Goal: Task Accomplishment & Management: Manage account settings

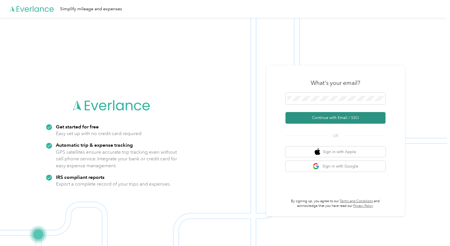
click at [339, 120] on button "Continue with Email / SSO" at bounding box center [335, 118] width 100 height 12
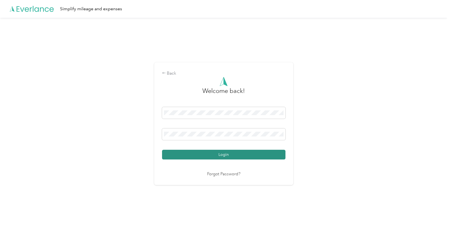
click at [225, 153] on button "Login" at bounding box center [223, 155] width 123 height 10
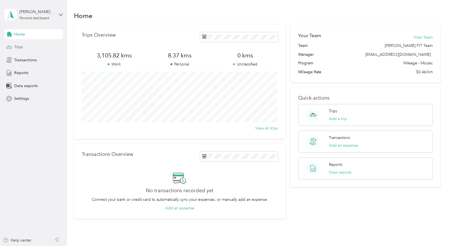
click at [19, 49] on span "Trips" at bounding box center [18, 47] width 9 height 6
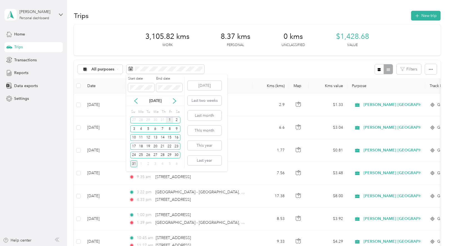
click at [169, 119] on div "1" at bounding box center [169, 120] width 7 height 7
click at [134, 164] on div "31" at bounding box center [133, 164] width 7 height 7
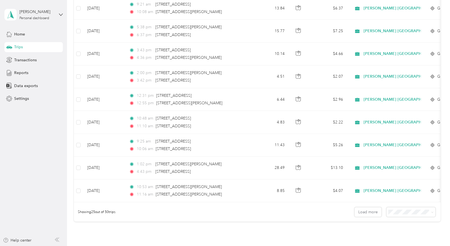
scroll to position [519, 0]
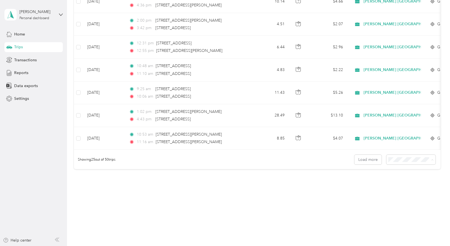
click at [399, 188] on span "100 per load" at bounding box center [400, 189] width 23 height 5
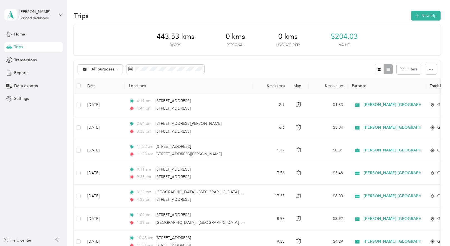
click at [387, 71] on div at bounding box center [383, 69] width 18 height 10
click at [430, 71] on icon "button" at bounding box center [431, 70] width 4 height 4
click at [426, 81] on span "Select all" at bounding box center [422, 80] width 15 height 5
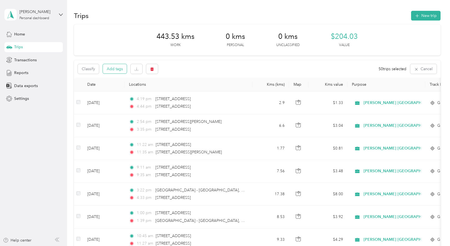
click at [118, 71] on button "Add tags" at bounding box center [115, 68] width 24 height 9
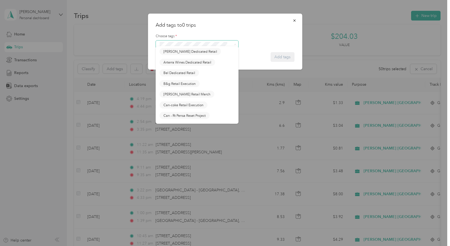
click at [159, 47] on span at bounding box center [193, 45] width 71 height 6
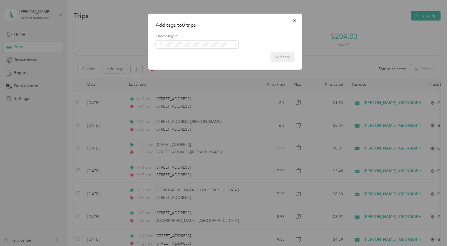
click at [177, 67] on ol "Fit Home Depot Team Fit [PERSON_NAME] Team Fit Pepsico Team Fit P&g Team Fit Ph…" at bounding box center [197, 86] width 83 height 75
click at [182, 64] on span "Fit [PERSON_NAME] Team" at bounding box center [183, 65] width 41 height 5
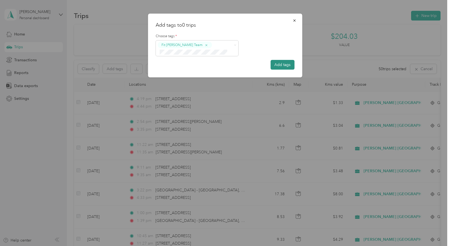
click at [282, 66] on button "Add tags" at bounding box center [282, 65] width 24 height 10
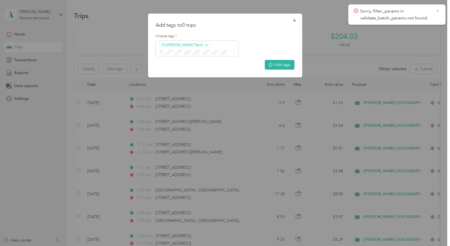
click at [438, 11] on icon at bounding box center [437, 10] width 3 height 3
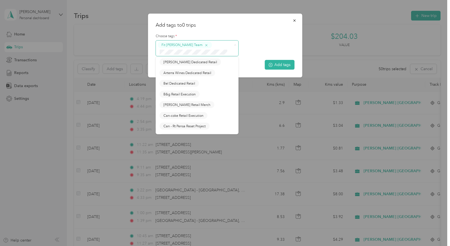
click at [204, 44] on icon "button" at bounding box center [206, 46] width 4 height 4
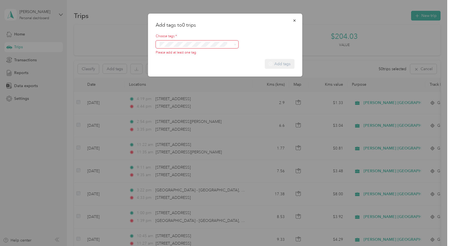
drag, startPoint x: 293, startPoint y: 21, endPoint x: 179, endPoint y: 49, distance: 117.4
click at [293, 21] on icon "button" at bounding box center [294, 21] width 4 height 4
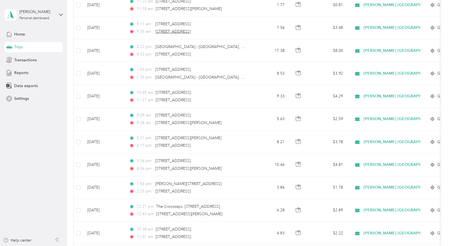
scroll to position [34, 0]
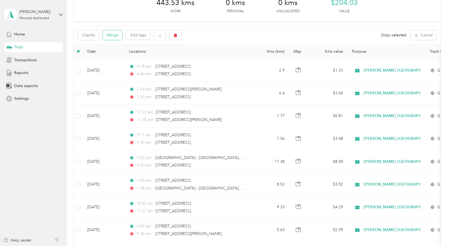
click at [113, 36] on button "Merge" at bounding box center [112, 35] width 19 height 10
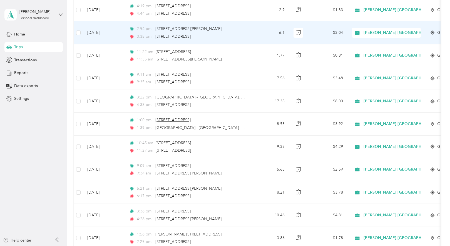
scroll to position [0, 0]
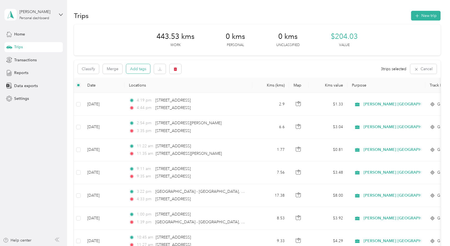
click at [133, 67] on button "Add tags" at bounding box center [138, 68] width 24 height 9
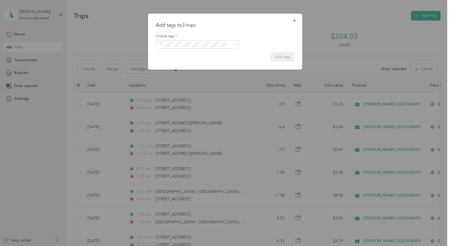
click at [170, 66] on button "Fit [PERSON_NAME] Team" at bounding box center [183, 65] width 49 height 7
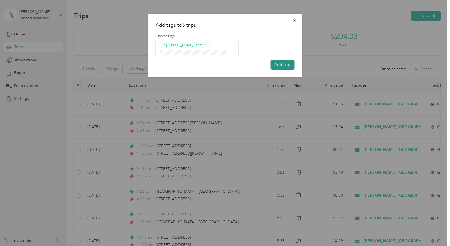
click at [274, 66] on button "Add tags" at bounding box center [282, 65] width 24 height 10
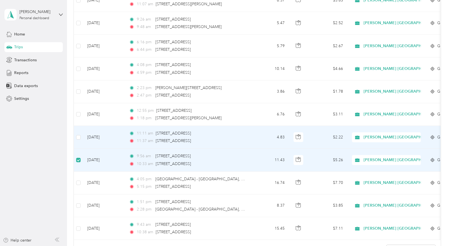
scroll to position [972, 0]
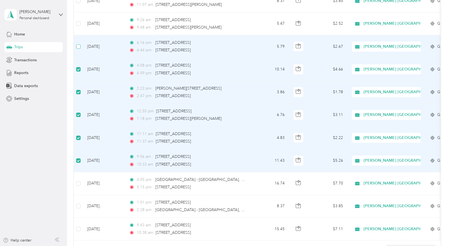
click at [78, 49] on label at bounding box center [78, 47] width 4 height 6
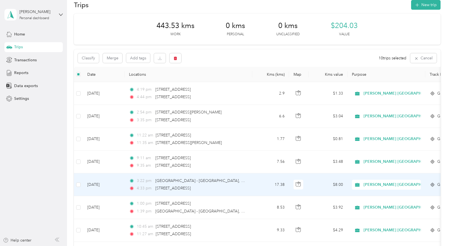
scroll to position [0, 0]
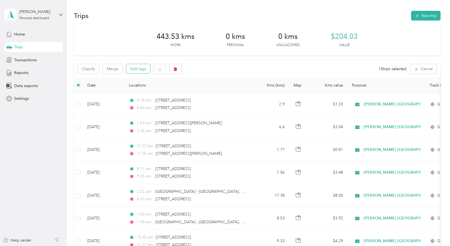
click at [133, 69] on button "Add tags" at bounding box center [138, 68] width 24 height 9
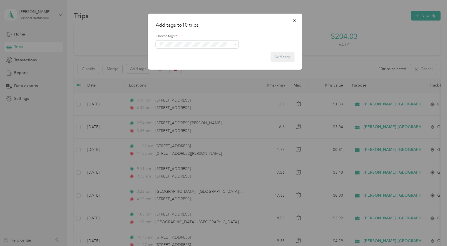
click at [186, 66] on li "Fit [PERSON_NAME] Team" at bounding box center [197, 62] width 83 height 11
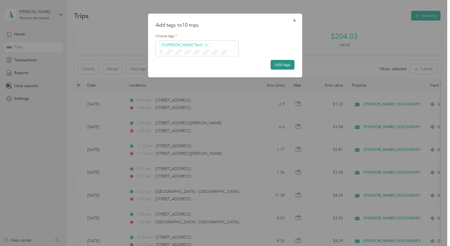
click at [285, 66] on button "Add tags" at bounding box center [282, 65] width 24 height 10
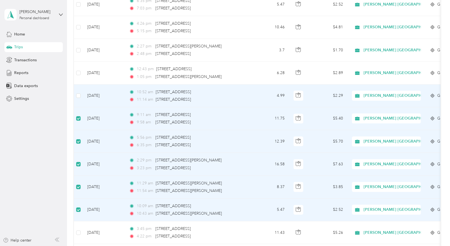
scroll to position [666, 0]
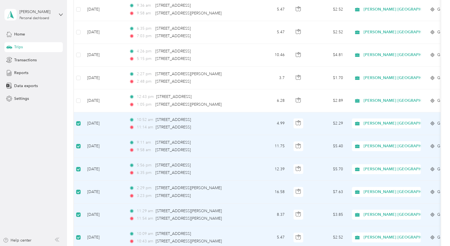
click at [197, 124] on div "10:52 am [STREET_ADDRESS] 11:14 am [STREET_ADDRESS]" at bounding box center [187, 124] width 117 height 14
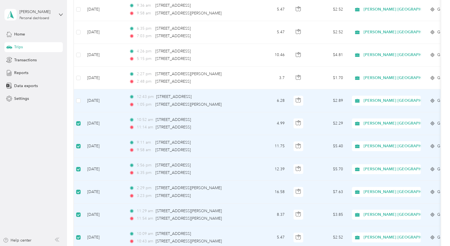
click at [146, 98] on span "12:43 pm" at bounding box center [145, 97] width 17 height 6
click at [297, 100] on icon "button" at bounding box center [298, 100] width 5 height 5
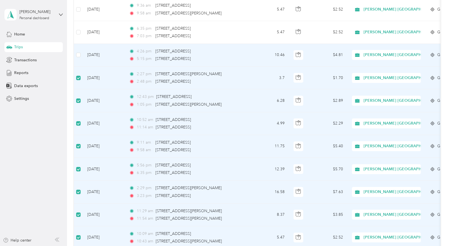
click at [77, 58] on td at bounding box center [78, 55] width 9 height 23
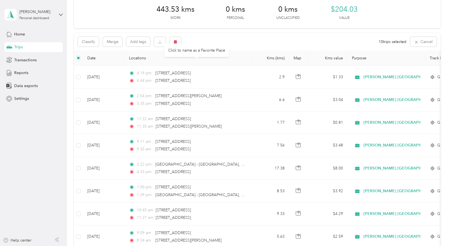
scroll to position [0, 0]
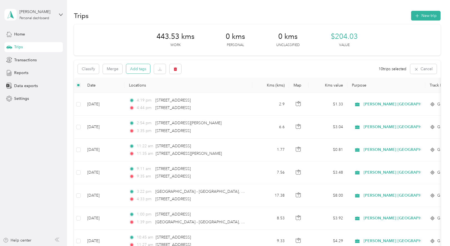
click at [137, 68] on button "Add tags" at bounding box center [138, 68] width 24 height 9
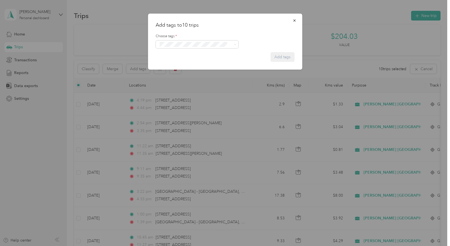
click at [172, 66] on button "Fit [PERSON_NAME] Team" at bounding box center [183, 62] width 49 height 7
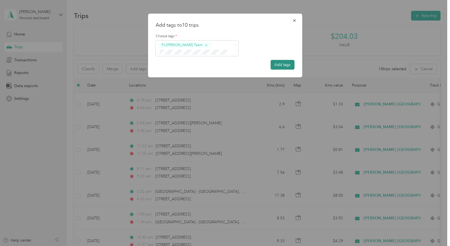
click at [285, 64] on button "Add tags" at bounding box center [282, 65] width 24 height 10
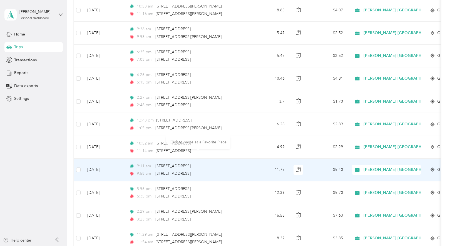
scroll to position [639, 0]
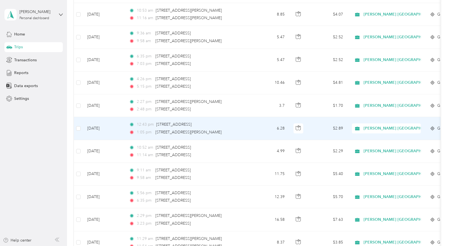
click at [257, 132] on td "6.28" at bounding box center [270, 128] width 37 height 23
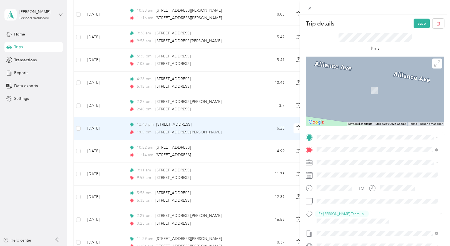
click at [336, 169] on span "[STREET_ADDRESS]" at bounding box center [344, 166] width 35 height 5
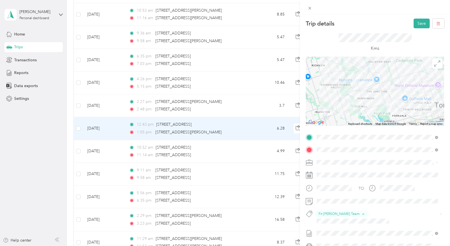
click at [371, 92] on div at bounding box center [375, 91] width 138 height 69
click at [419, 24] on button "Save" at bounding box center [421, 24] width 16 height 10
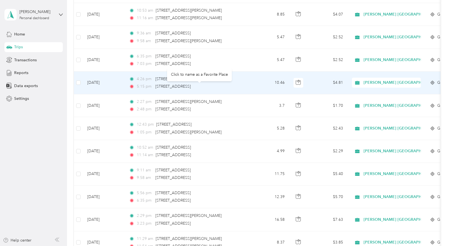
click at [191, 89] on div "[STREET_ADDRESS]" at bounding box center [172, 87] width 35 height 6
click at [269, 90] on td "10.46" at bounding box center [270, 83] width 37 height 23
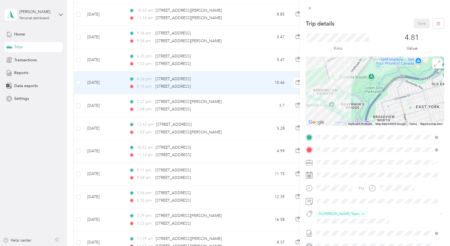
drag, startPoint x: 414, startPoint y: 77, endPoint x: 319, endPoint y: 102, distance: 97.7
click at [319, 102] on div at bounding box center [375, 91] width 138 height 69
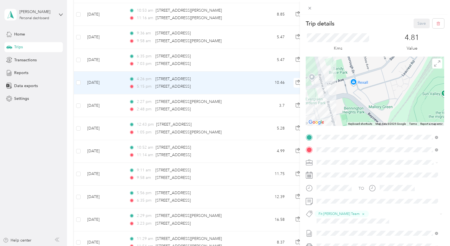
drag, startPoint x: 326, startPoint y: 72, endPoint x: 339, endPoint y: 98, distance: 29.1
click at [340, 101] on div at bounding box center [375, 91] width 138 height 69
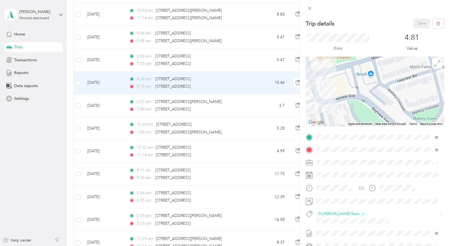
click at [267, 62] on div "Trip details Save This trip cannot be edited because it is either under review,…" at bounding box center [225, 123] width 450 height 246
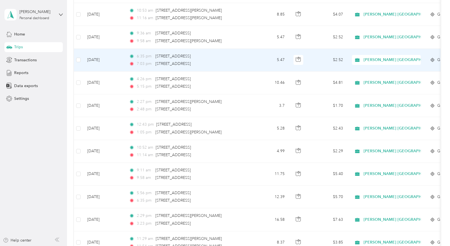
click at [267, 62] on td "5.47" at bounding box center [270, 60] width 37 height 23
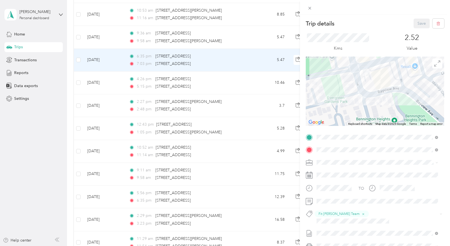
click at [80, 174] on div "Trip details Save This trip cannot be edited because it is either under review,…" at bounding box center [225, 123] width 450 height 246
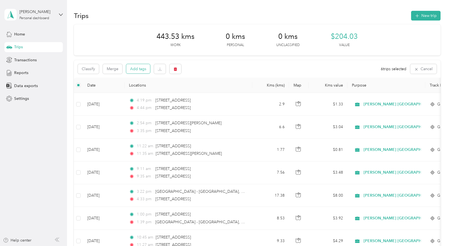
click at [138, 69] on button "Add tags" at bounding box center [138, 68] width 24 height 9
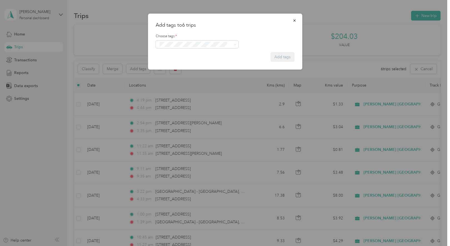
click at [180, 64] on button "Fit [PERSON_NAME] Team" at bounding box center [183, 63] width 49 height 7
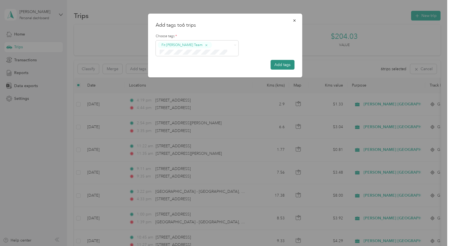
click at [277, 64] on button "Add tags" at bounding box center [282, 65] width 24 height 10
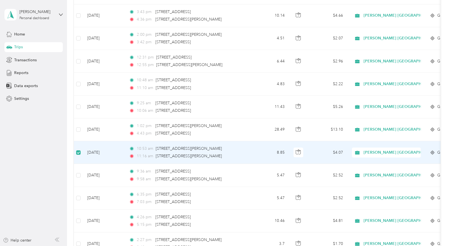
scroll to position [499, 0]
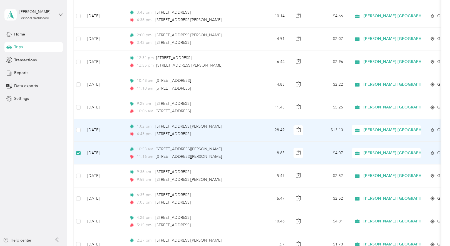
click at [81, 132] on td at bounding box center [78, 130] width 9 height 23
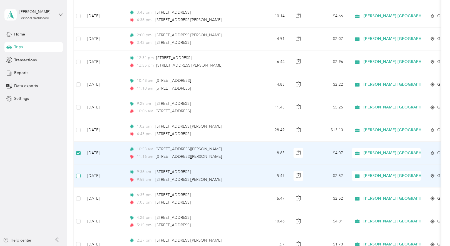
click at [80, 178] on label at bounding box center [78, 176] width 4 height 6
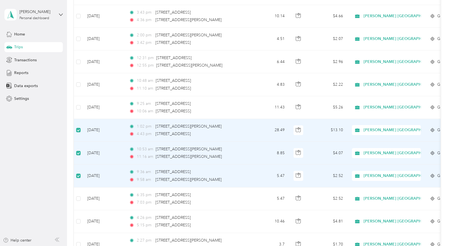
click at [249, 128] on td "1:02 pm [STREET_ADDRESS][PERSON_NAME] 4:43 pm [STREET_ADDRESS]" at bounding box center [188, 130] width 128 height 23
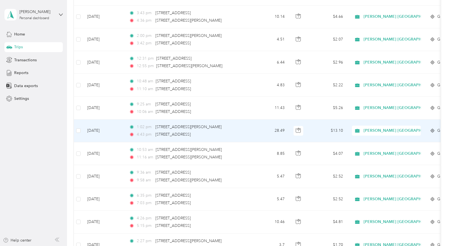
scroll to position [500, 0]
click at [257, 131] on td "28.49" at bounding box center [270, 130] width 37 height 23
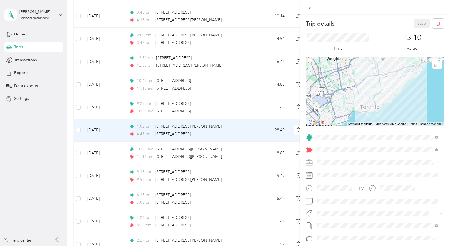
click at [390, 96] on div at bounding box center [375, 91] width 138 height 69
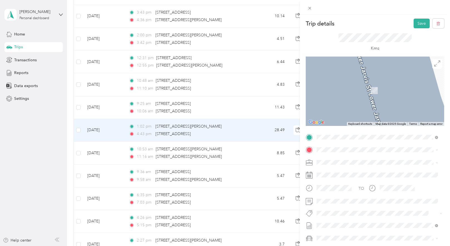
click at [343, 171] on span "[STREET_ADDRESS]" at bounding box center [344, 168] width 35 height 5
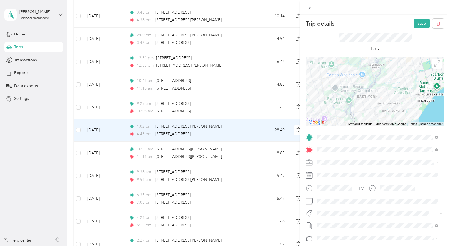
drag, startPoint x: 403, startPoint y: 94, endPoint x: 303, endPoint y: 102, distance: 100.4
click at [303, 102] on form "Trip details Save This trip cannot be edited because it is either under review,…" at bounding box center [375, 143] width 150 height 249
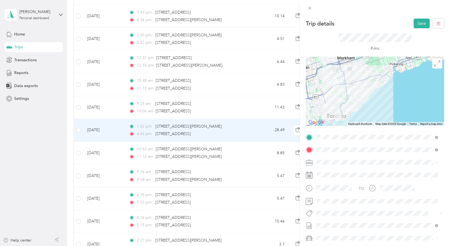
drag, startPoint x: 358, startPoint y: 101, endPoint x: 334, endPoint y: 101, distance: 23.9
click at [334, 101] on div at bounding box center [375, 91] width 138 height 69
click at [417, 23] on button "Save" at bounding box center [421, 24] width 16 height 10
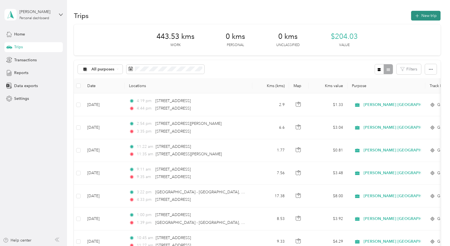
click at [422, 15] on button "New trip" at bounding box center [425, 16] width 29 height 10
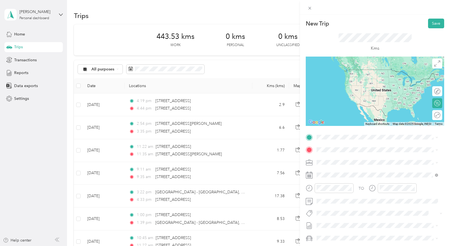
click at [347, 157] on span "[STREET_ADDRESS]" at bounding box center [344, 155] width 35 height 5
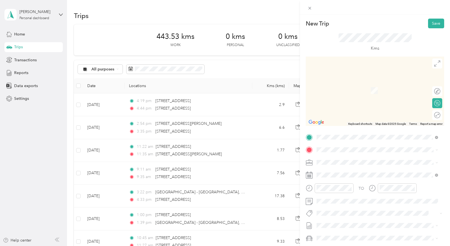
click at [362, 172] on span "[STREET_ADDRESS]" at bounding box center [344, 169] width 35 height 5
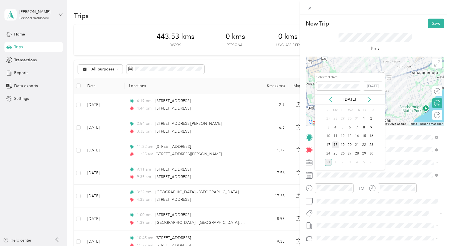
click at [336, 146] on div "18" at bounding box center [335, 145] width 7 height 7
click at [309, 186] on div at bounding box center [330, 189] width 48 height 10
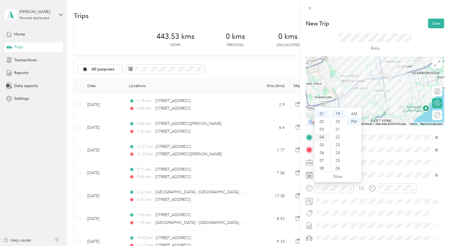
click at [323, 136] on div "04" at bounding box center [322, 138] width 13 height 8
click at [337, 137] on div "03" at bounding box center [337, 138] width 13 height 8
click at [353, 120] on div "PM" at bounding box center [353, 122] width 13 height 8
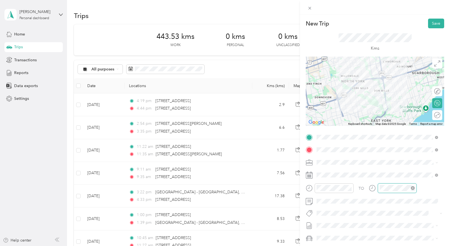
scroll to position [148, 0]
click at [387, 136] on div "04" at bounding box center [385, 138] width 13 height 8
click at [403, 118] on div "42" at bounding box center [400, 118] width 13 height 8
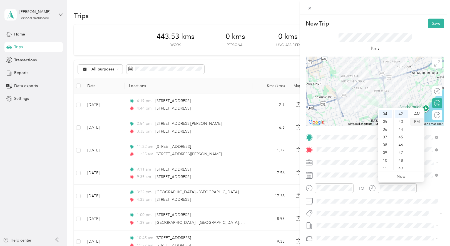
click at [416, 123] on div "PM" at bounding box center [416, 122] width 13 height 8
click at [399, 131] on div "44" at bounding box center [400, 130] width 13 height 8
click at [418, 123] on div "PM" at bounding box center [416, 122] width 13 height 8
click at [431, 24] on button "Save" at bounding box center [436, 24] width 16 height 10
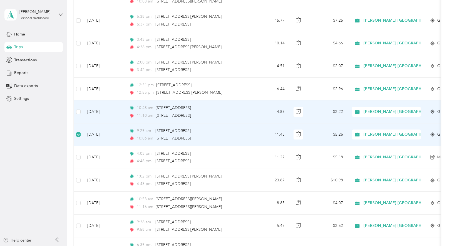
scroll to position [472, 0]
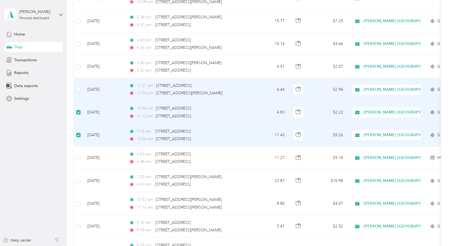
click at [79, 93] on td at bounding box center [78, 89] width 9 height 23
click at [81, 89] on td at bounding box center [78, 89] width 9 height 23
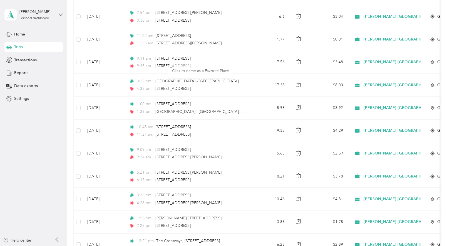
scroll to position [0, 0]
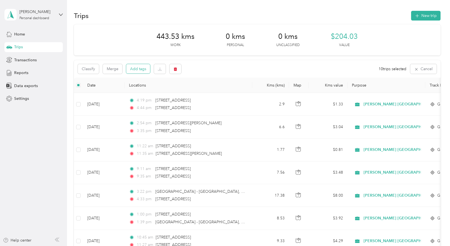
click at [138, 69] on button "Add tags" at bounding box center [138, 68] width 24 height 9
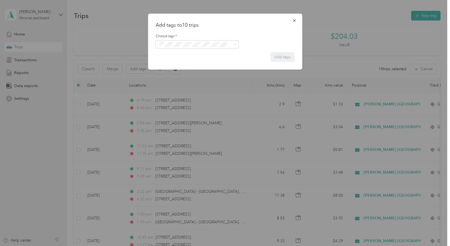
click at [177, 64] on span "Fit [PERSON_NAME] Team" at bounding box center [183, 64] width 41 height 5
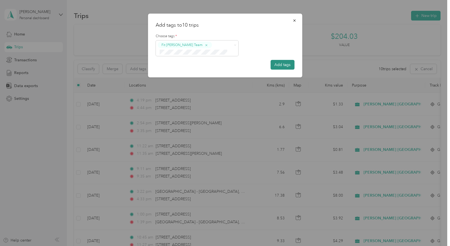
click at [284, 68] on button "Add tags" at bounding box center [282, 65] width 24 height 10
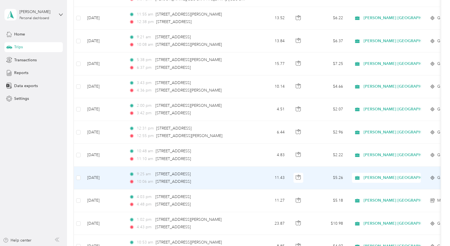
scroll to position [417, 0]
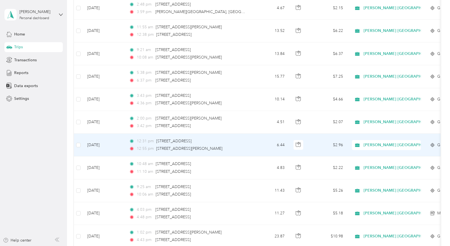
click at [259, 142] on td "6.44" at bounding box center [270, 145] width 37 height 23
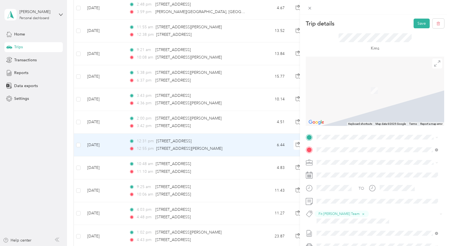
click at [349, 170] on span "[STREET_ADDRESS]" at bounding box center [344, 167] width 35 height 5
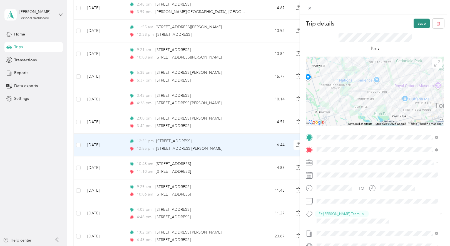
click at [414, 24] on button "Save" at bounding box center [421, 24] width 16 height 10
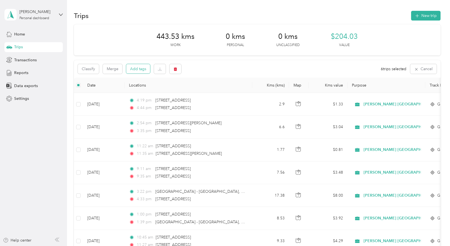
click at [140, 72] on button "Add tags" at bounding box center [138, 68] width 24 height 9
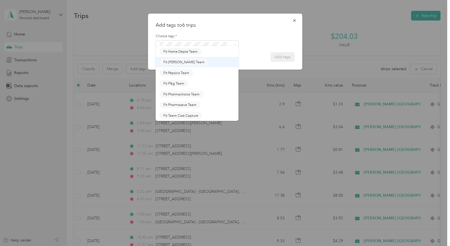
click at [178, 63] on span "Fit [PERSON_NAME] Team" at bounding box center [183, 62] width 41 height 5
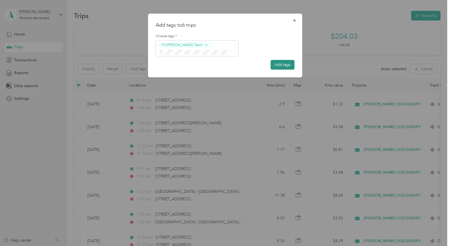
click at [279, 67] on button "Add tags" at bounding box center [282, 65] width 24 height 10
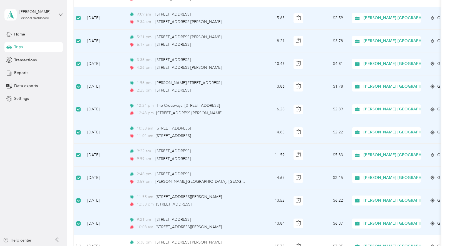
scroll to position [277, 0]
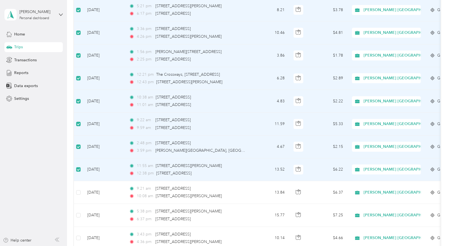
click at [78, 167] on label at bounding box center [78, 170] width 4 height 6
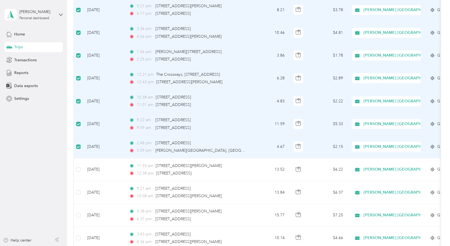
click at [78, 143] on td at bounding box center [78, 147] width 9 height 23
click at [77, 144] on label at bounding box center [78, 147] width 4 height 6
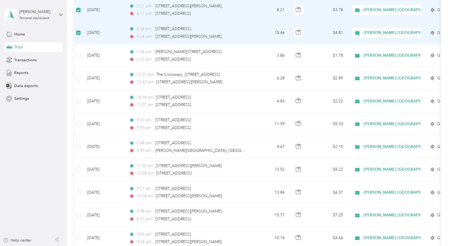
click at [79, 35] on label at bounding box center [78, 33] width 4 height 6
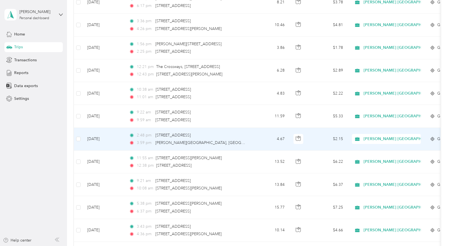
scroll to position [278, 0]
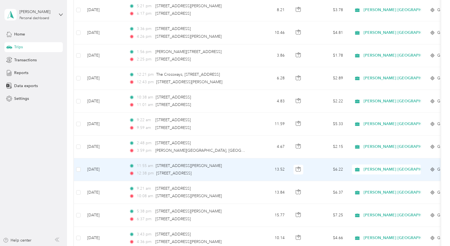
click at [264, 167] on td "13.52" at bounding box center [270, 170] width 37 height 23
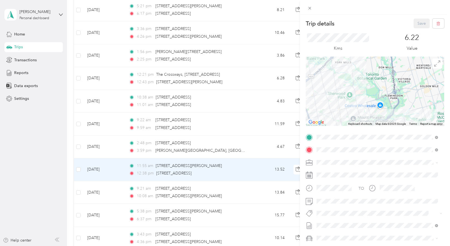
drag, startPoint x: 363, startPoint y: 83, endPoint x: 343, endPoint y: 122, distance: 44.2
click at [343, 122] on div "Keyboard shortcuts Map Data Map data ©2025 Google Map data ©2025 Google 2 km Cl…" at bounding box center [375, 91] width 138 height 69
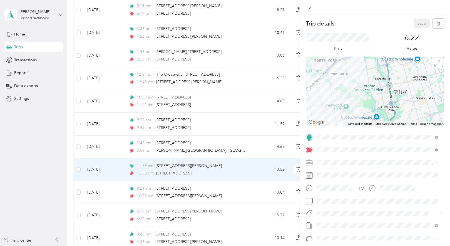
drag, startPoint x: 364, startPoint y: 78, endPoint x: 363, endPoint y: 91, distance: 12.8
click at [363, 91] on div at bounding box center [375, 91] width 138 height 69
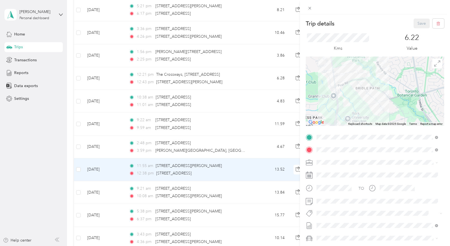
drag, startPoint x: 343, startPoint y: 74, endPoint x: 366, endPoint y: 113, distance: 45.6
click at [366, 113] on div at bounding box center [375, 91] width 138 height 69
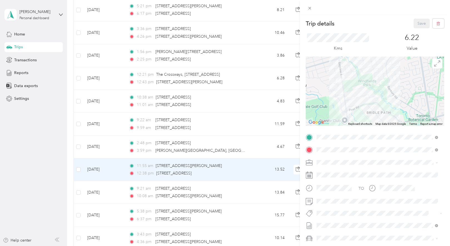
drag, startPoint x: 343, startPoint y: 77, endPoint x: 355, endPoint y: 88, distance: 16.5
click at [355, 88] on div at bounding box center [375, 91] width 138 height 69
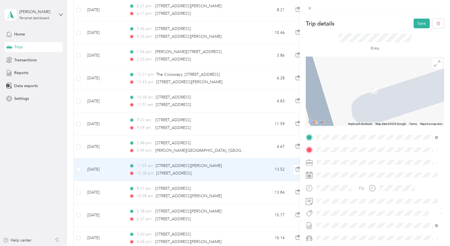
click at [341, 171] on span "[STREET_ADDRESS]" at bounding box center [344, 170] width 35 height 5
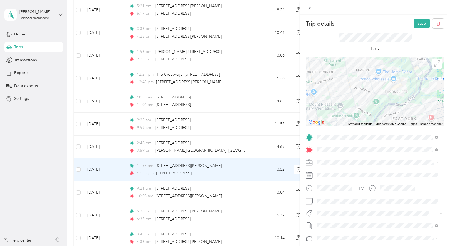
drag, startPoint x: 384, startPoint y: 85, endPoint x: 362, endPoint y: 91, distance: 22.5
click at [349, 88] on div at bounding box center [375, 91] width 138 height 69
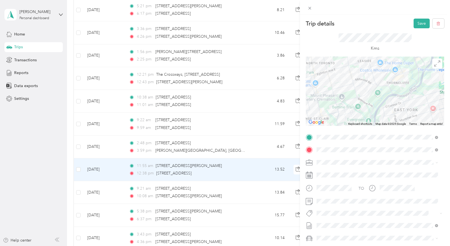
drag, startPoint x: 408, startPoint y: 103, endPoint x: 405, endPoint y: 94, distance: 9.8
click at [405, 94] on div at bounding box center [375, 91] width 138 height 69
click at [352, 84] on div at bounding box center [375, 91] width 138 height 69
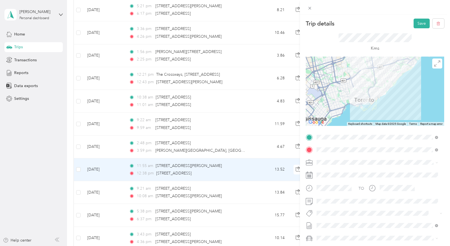
drag, startPoint x: 372, startPoint y: 78, endPoint x: 372, endPoint y: 69, distance: 8.9
click at [372, 69] on div at bounding box center [375, 91] width 138 height 69
click at [366, 87] on div at bounding box center [375, 91] width 138 height 69
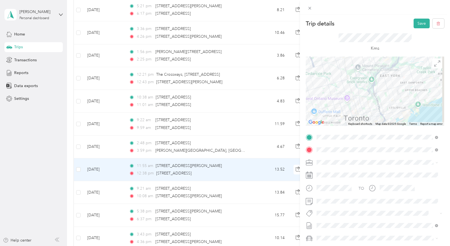
drag, startPoint x: 383, startPoint y: 82, endPoint x: 347, endPoint y: 89, distance: 36.7
click at [347, 89] on div at bounding box center [375, 91] width 138 height 69
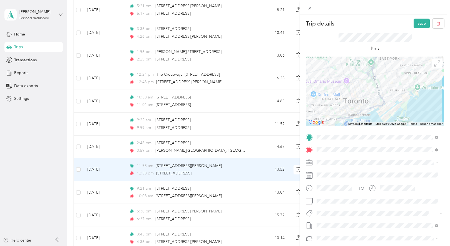
drag, startPoint x: 372, startPoint y: 93, endPoint x: 371, endPoint y: 76, distance: 17.3
click at [371, 76] on div at bounding box center [375, 91] width 138 height 69
click at [418, 24] on button "Save" at bounding box center [421, 24] width 16 height 10
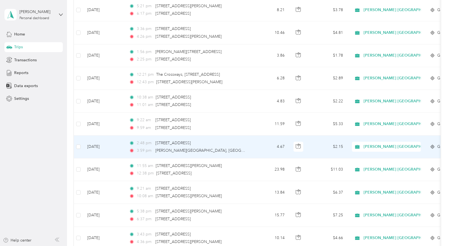
click at [261, 147] on td "4.67" at bounding box center [270, 147] width 37 height 23
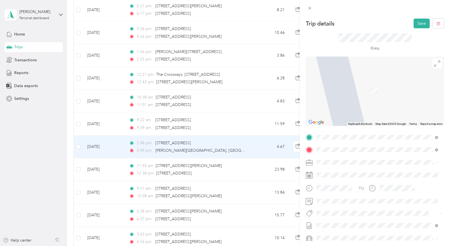
click at [337, 174] on div "[STREET_ADDRESS]" at bounding box center [377, 171] width 118 height 8
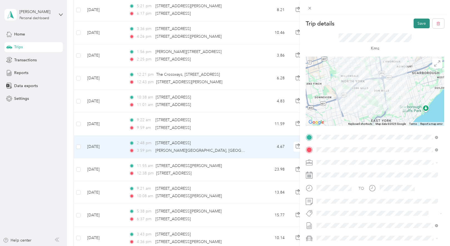
click at [417, 24] on button "Save" at bounding box center [421, 24] width 16 height 10
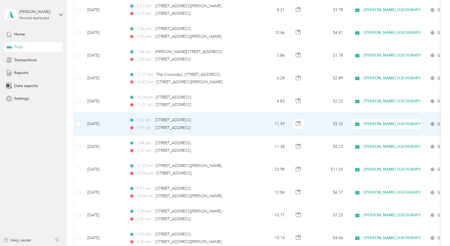
click at [318, 123] on td "$5.33" at bounding box center [327, 124] width 39 height 23
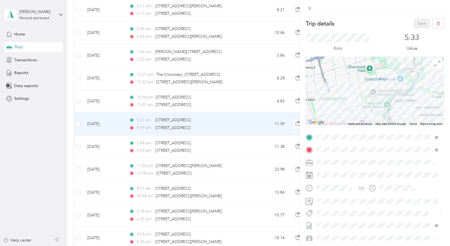
click at [254, 147] on div "Trip details Save This trip cannot be edited because it is either under review,…" at bounding box center [225, 123] width 450 height 246
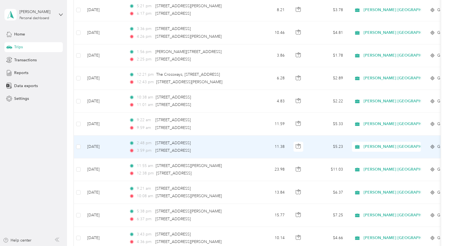
click at [317, 142] on td "$5.23" at bounding box center [327, 147] width 39 height 23
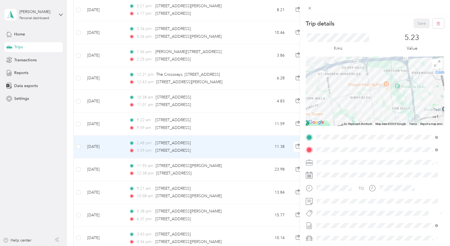
drag, startPoint x: 394, startPoint y: 64, endPoint x: 374, endPoint y: 105, distance: 45.2
click at [374, 105] on div at bounding box center [375, 91] width 138 height 69
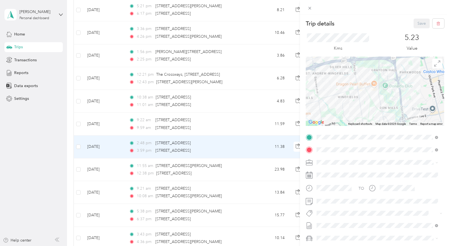
drag, startPoint x: 364, startPoint y: 109, endPoint x: 352, endPoint y: 108, distance: 12.8
click at [352, 108] on div at bounding box center [375, 91] width 138 height 69
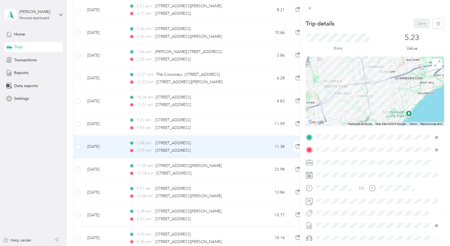
drag, startPoint x: 353, startPoint y: 118, endPoint x: 347, endPoint y: 109, distance: 10.3
click at [347, 109] on div at bounding box center [375, 91] width 138 height 69
click at [256, 149] on div "Trip details Save This trip cannot be edited because it is either under review,…" at bounding box center [225, 123] width 450 height 246
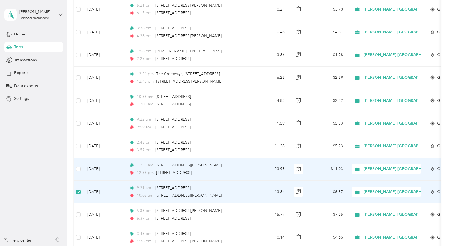
scroll to position [277, 0]
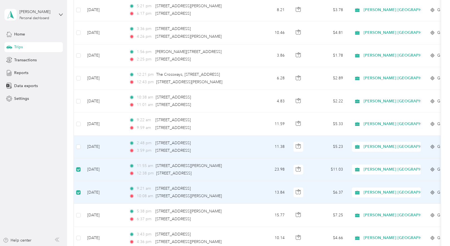
click at [81, 147] on td at bounding box center [78, 147] width 9 height 23
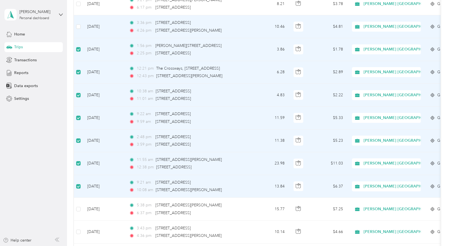
scroll to position [222, 0]
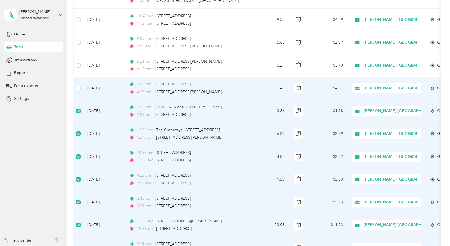
click at [81, 88] on td at bounding box center [78, 88] width 9 height 23
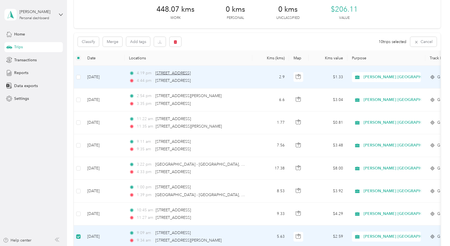
scroll to position [0, 0]
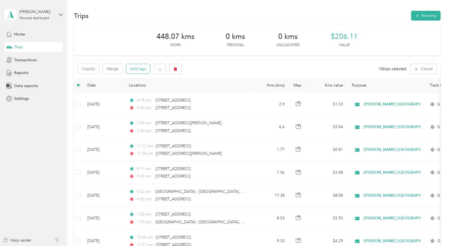
click at [141, 68] on button "Add tags" at bounding box center [138, 68] width 24 height 9
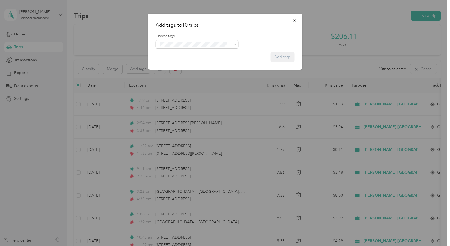
click at [173, 64] on button "Fit [PERSON_NAME] Team" at bounding box center [183, 62] width 49 height 7
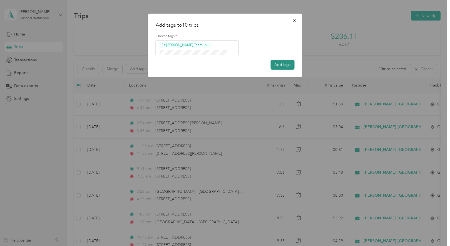
click at [286, 65] on button "Add tags" at bounding box center [282, 65] width 24 height 10
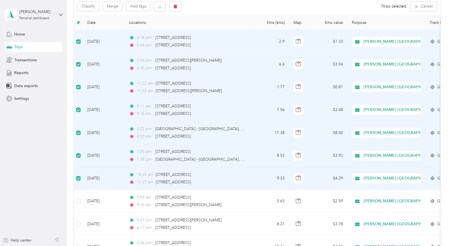
scroll to position [55, 0]
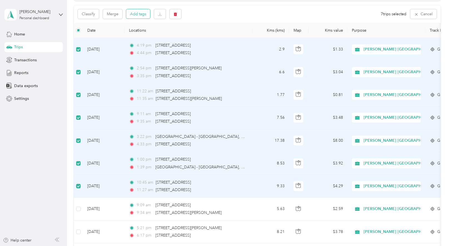
click at [138, 15] on button "Add tags" at bounding box center [138, 13] width 24 height 9
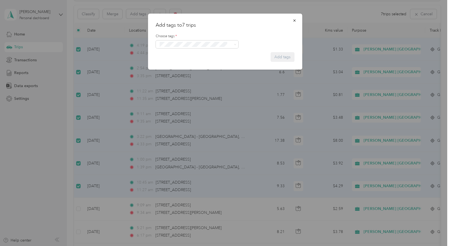
click at [175, 76] on li "Fit Pepsico Team" at bounding box center [197, 75] width 83 height 11
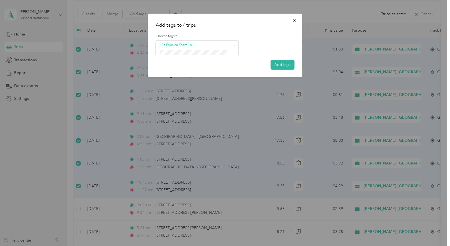
click at [178, 74] on li "Fit [PERSON_NAME] Team" at bounding box center [197, 73] width 83 height 11
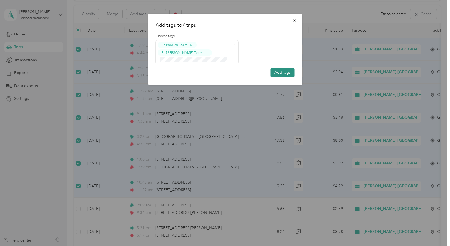
click at [285, 74] on button "Add tags" at bounding box center [282, 73] width 24 height 10
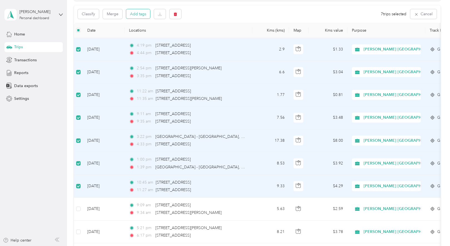
click at [142, 12] on button "Add tags" at bounding box center [138, 13] width 24 height 9
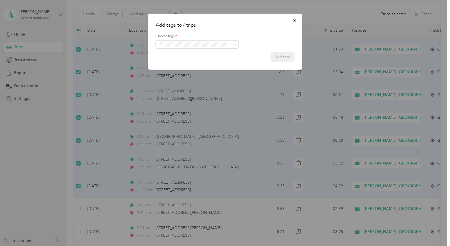
click at [166, 56] on li "Fit Pepsico Team" at bounding box center [197, 52] width 83 height 11
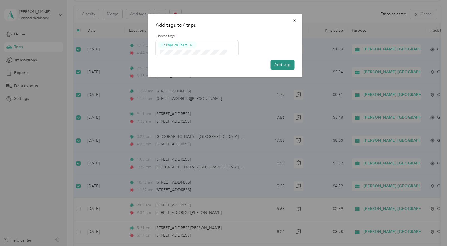
click at [279, 67] on button "Add tags" at bounding box center [282, 65] width 24 height 10
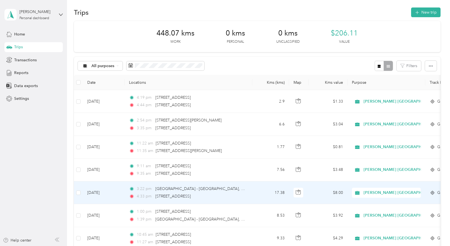
scroll to position [0, 0]
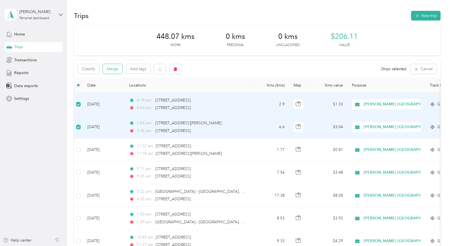
click at [118, 70] on button "Merge" at bounding box center [112, 69] width 19 height 10
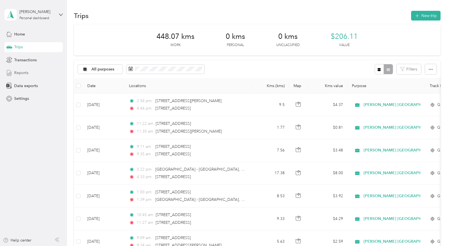
click at [23, 74] on span "Reports" at bounding box center [21, 73] width 14 height 6
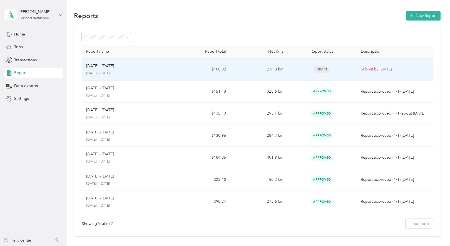
click at [141, 68] on div "[DATE] - [DATE]" at bounding box center [127, 66] width 83 height 6
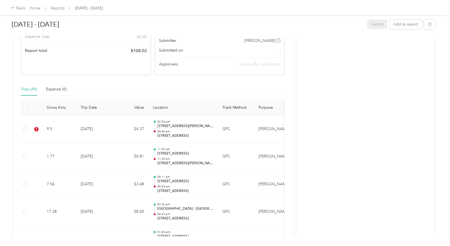
scroll to position [111, 0]
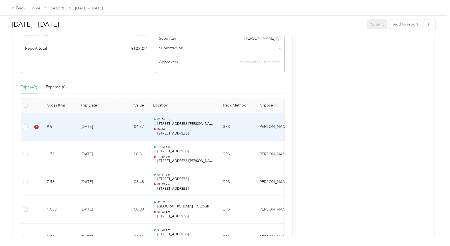
click at [73, 128] on td "9.5" at bounding box center [59, 127] width 34 height 28
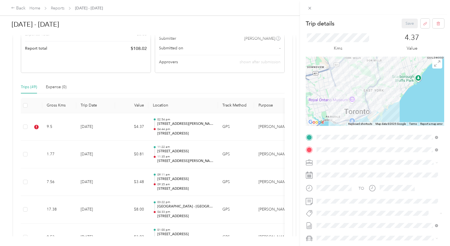
click at [342, 161] on button "Fit Pepsico Team" at bounding box center [335, 161] width 34 height 7
click at [407, 24] on button "Save" at bounding box center [409, 24] width 16 height 10
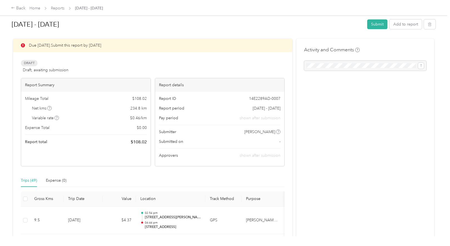
scroll to position [0, 0]
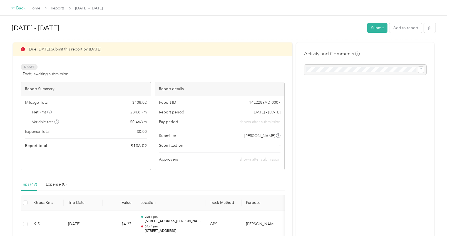
click at [17, 8] on div "Back" at bounding box center [18, 8] width 14 height 7
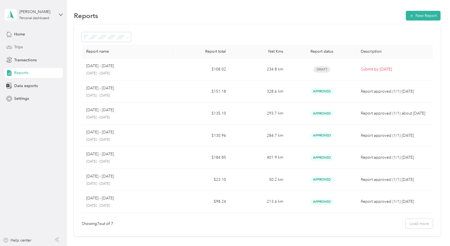
click at [15, 47] on span "Trips" at bounding box center [18, 47] width 9 height 6
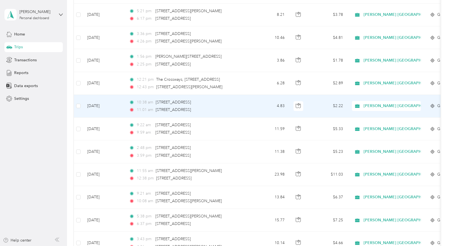
scroll to position [278, 0]
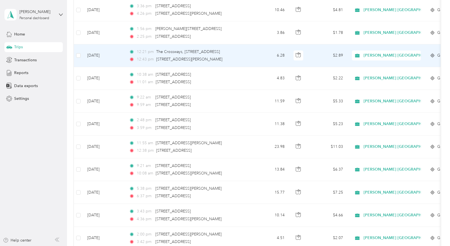
click at [254, 58] on td "6.28" at bounding box center [270, 55] width 37 height 23
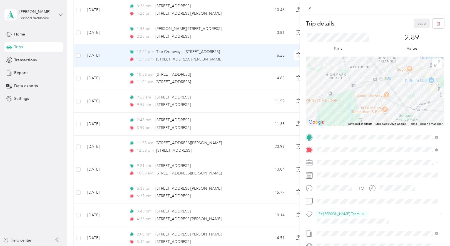
drag, startPoint x: 399, startPoint y: 108, endPoint x: 336, endPoint y: 78, distance: 70.6
click at [336, 78] on div at bounding box center [375, 91] width 138 height 69
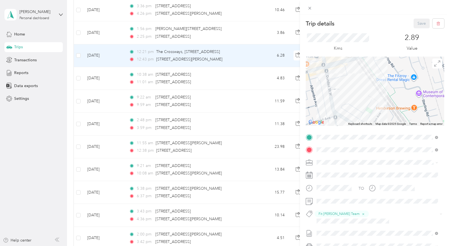
drag, startPoint x: 392, startPoint y: 76, endPoint x: 317, endPoint y: 118, distance: 86.8
click at [317, 118] on div at bounding box center [375, 91] width 138 height 69
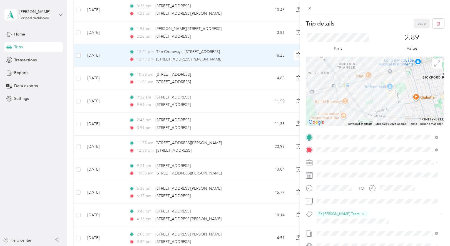
drag, startPoint x: 366, startPoint y: 107, endPoint x: 350, endPoint y: 101, distance: 17.0
click at [350, 101] on div at bounding box center [375, 91] width 138 height 69
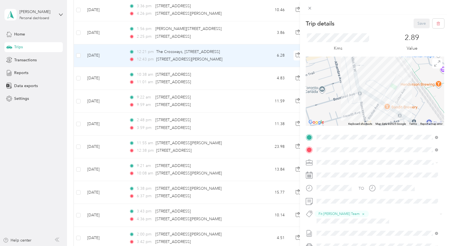
drag, startPoint x: 327, startPoint y: 97, endPoint x: 381, endPoint y: 89, distance: 53.8
click at [381, 89] on div at bounding box center [375, 91] width 138 height 69
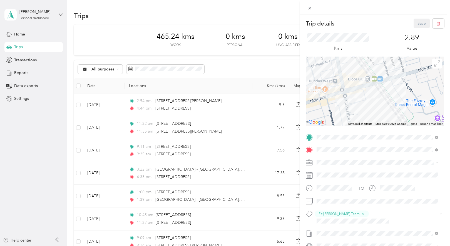
scroll to position [278, 0]
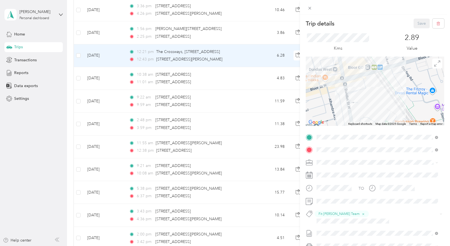
click at [364, 106] on div at bounding box center [375, 91] width 138 height 69
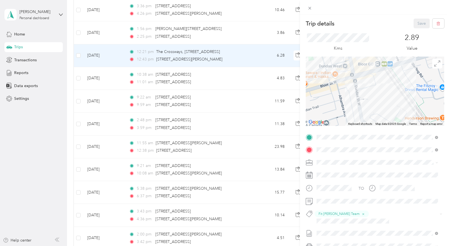
drag, startPoint x: 342, startPoint y: 112, endPoint x: 352, endPoint y: 110, distance: 10.2
click at [352, 110] on div at bounding box center [375, 91] width 138 height 69
click at [33, 127] on div "Trip details Save This trip cannot be edited because it is either under review,…" at bounding box center [225, 123] width 450 height 246
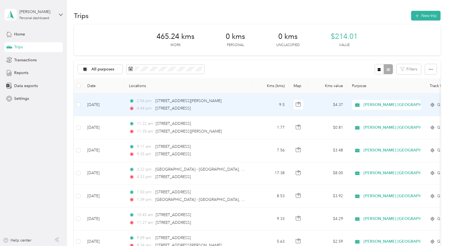
click at [318, 106] on td "$4.37" at bounding box center [327, 105] width 39 height 23
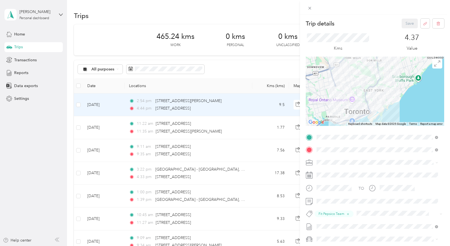
click at [263, 132] on div "Trip details Save This trip cannot be edited because it is either under review,…" at bounding box center [225, 123] width 450 height 246
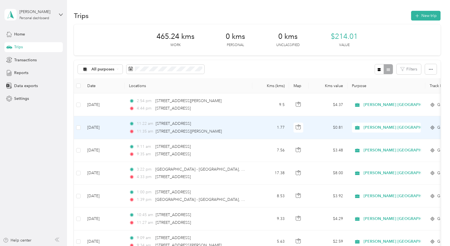
click at [263, 132] on td "1.77" at bounding box center [270, 127] width 37 height 23
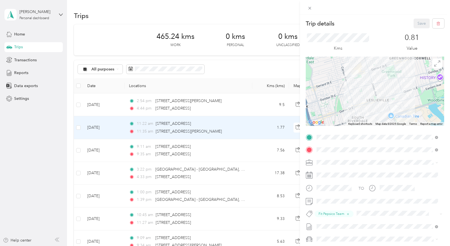
click at [264, 151] on div "Trip details Save This trip cannot be edited because it is either under review,…" at bounding box center [225, 123] width 450 height 246
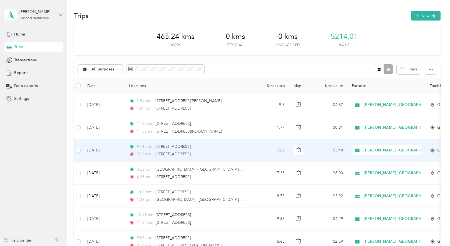
click at [264, 151] on td "7.56" at bounding box center [270, 150] width 37 height 23
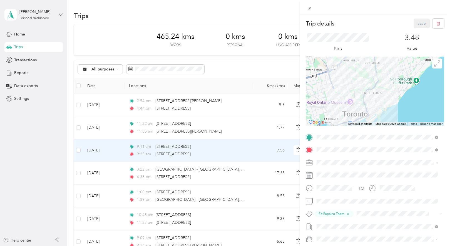
click at [266, 176] on div "Trip details Save This trip cannot be edited because it is either under review,…" at bounding box center [225, 123] width 450 height 246
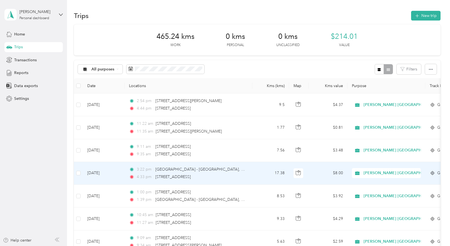
click at [266, 176] on td "17.38" at bounding box center [270, 173] width 37 height 23
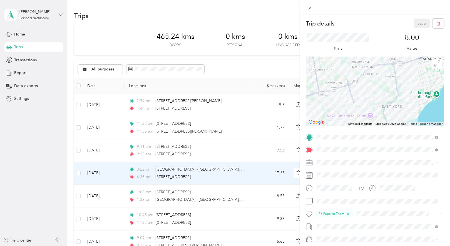
click at [267, 198] on div "Trip details Save This trip cannot be edited because it is either under review,…" at bounding box center [225, 123] width 450 height 246
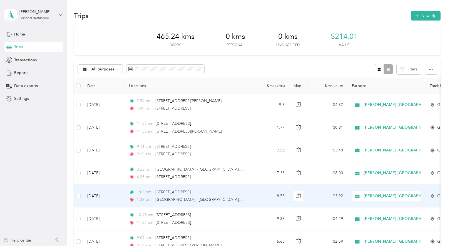
click at [267, 198] on td "8.53" at bounding box center [270, 196] width 37 height 23
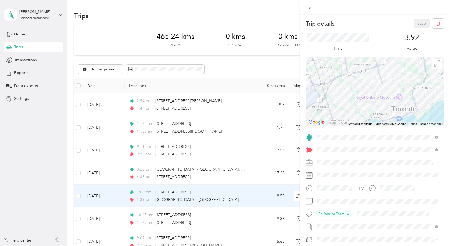
click at [263, 221] on div "Trip details Save This trip cannot be edited because it is either under review,…" at bounding box center [225, 123] width 450 height 246
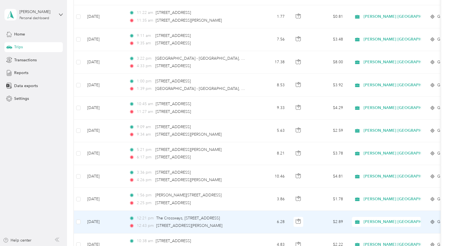
scroll to position [139, 0]
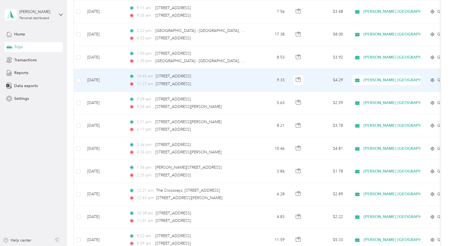
click at [261, 82] on td "9.33" at bounding box center [270, 80] width 37 height 23
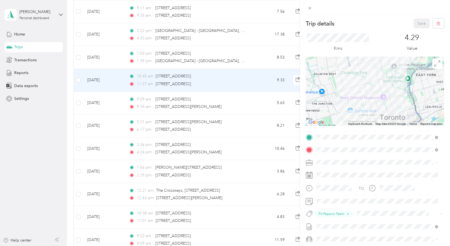
click at [263, 106] on div "Trip details Save This trip cannot be edited because it is either under review,…" at bounding box center [225, 123] width 450 height 246
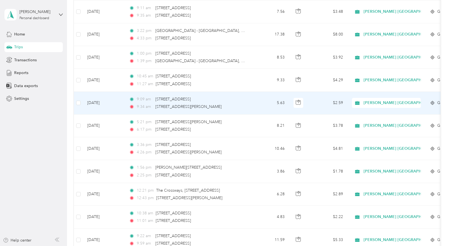
click at [263, 106] on td "5.63" at bounding box center [270, 103] width 37 height 23
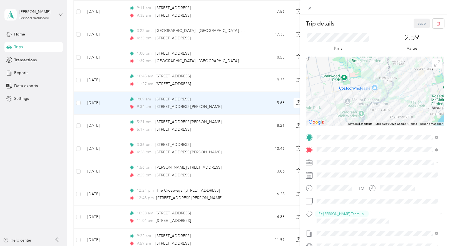
click at [263, 128] on div "Trip details Save This trip cannot be edited because it is either under review,…" at bounding box center [225, 123] width 450 height 246
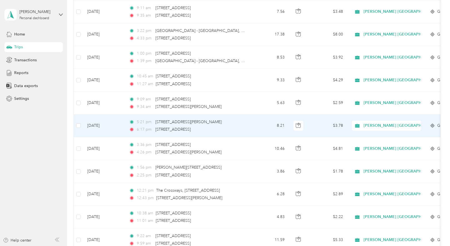
click at [263, 128] on td "8.21" at bounding box center [270, 126] width 37 height 23
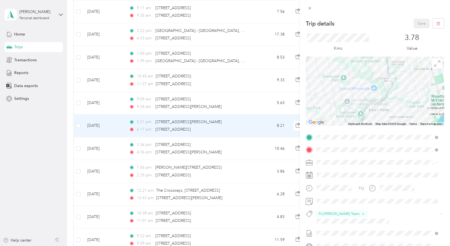
click at [269, 155] on div "Trip details Save This trip cannot be edited because it is either under review,…" at bounding box center [225, 123] width 450 height 246
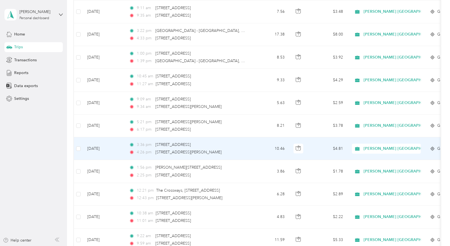
click at [269, 155] on td "10.46" at bounding box center [270, 149] width 37 height 23
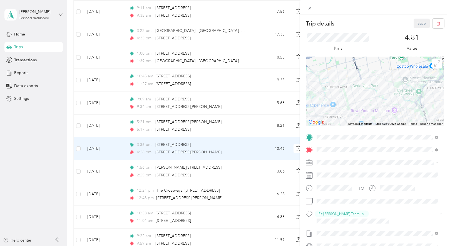
click at [268, 176] on div "Trip details Save This trip cannot be edited because it is either under review,…" at bounding box center [225, 123] width 450 height 246
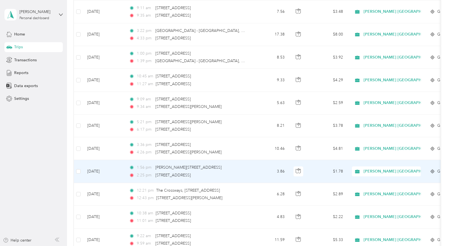
click at [268, 176] on td "3.86" at bounding box center [270, 171] width 37 height 23
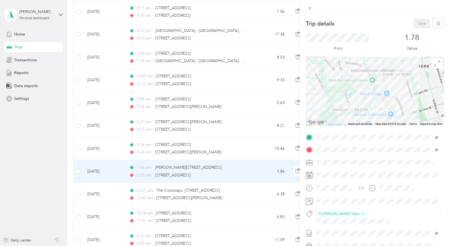
click at [260, 193] on div "Trip details Save This trip cannot be edited because it is either under review,…" at bounding box center [225, 123] width 450 height 246
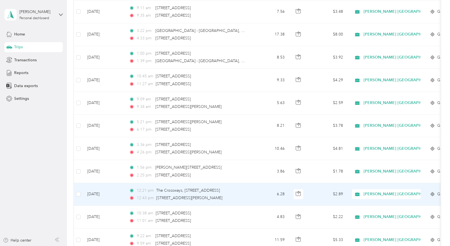
click at [260, 193] on td "6.28" at bounding box center [270, 194] width 37 height 23
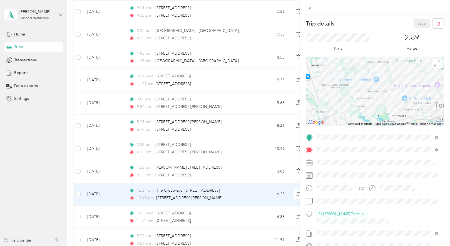
click at [262, 214] on div "Trip details Save This trip cannot be edited because it is either under review,…" at bounding box center [225, 123] width 450 height 246
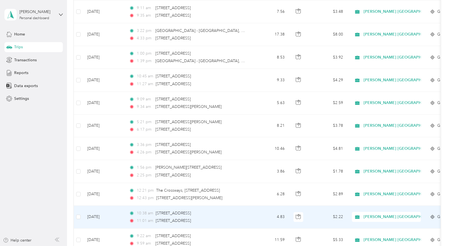
click at [262, 214] on td "4.83" at bounding box center [270, 217] width 37 height 23
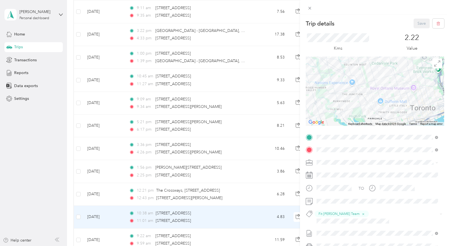
click at [51, 111] on div "Trip details Save This trip cannot be edited because it is either under review,…" at bounding box center [225, 123] width 450 height 246
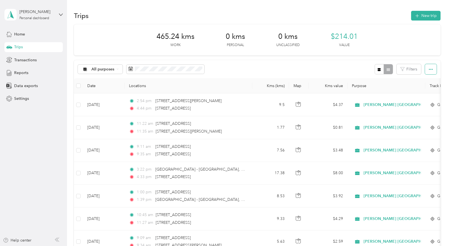
click at [429, 72] on button "button" at bounding box center [431, 69] width 12 height 10
click at [419, 90] on span "Export" at bounding box center [421, 89] width 12 height 5
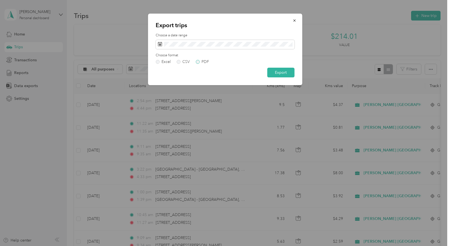
click at [198, 63] on label "PDF" at bounding box center [202, 62] width 13 height 4
click at [288, 71] on button "Export" at bounding box center [280, 73] width 27 height 10
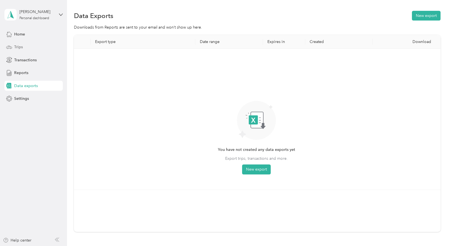
click at [16, 49] on span "Trips" at bounding box center [18, 47] width 9 height 6
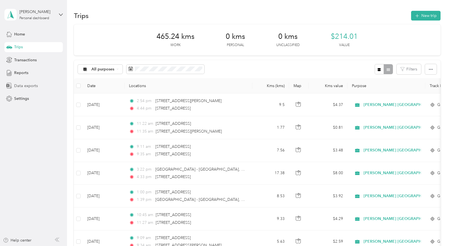
click at [18, 86] on span "Data exports" at bounding box center [26, 86] width 24 height 6
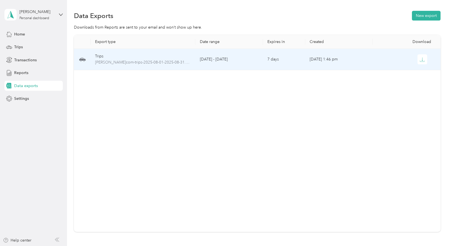
click at [269, 61] on td "7 days" at bounding box center [284, 59] width 42 height 21
click at [422, 61] on icon "button" at bounding box center [421, 59] width 5 height 5
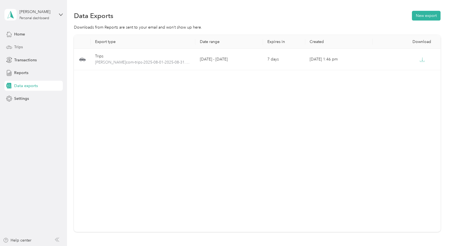
click at [18, 45] on span "Trips" at bounding box center [18, 47] width 9 height 6
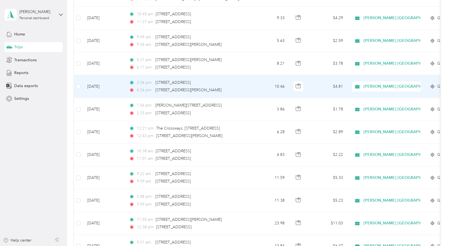
scroll to position [222, 0]
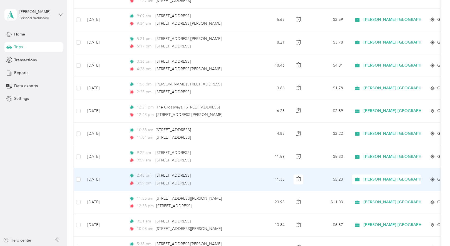
click at [318, 179] on td "$5.23" at bounding box center [327, 179] width 39 height 23
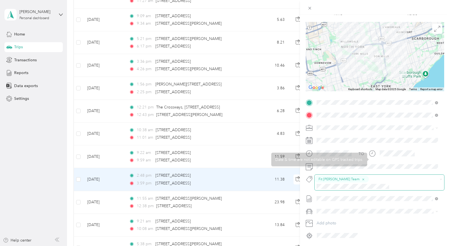
scroll to position [46, 0]
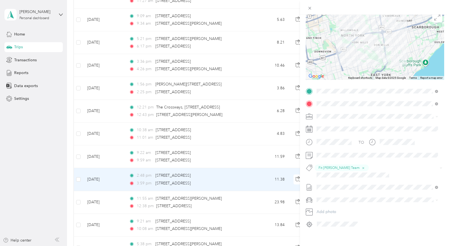
click at [256, 206] on div "Trip details Save This trip cannot be edited because it is either under review,…" at bounding box center [225, 123] width 450 height 246
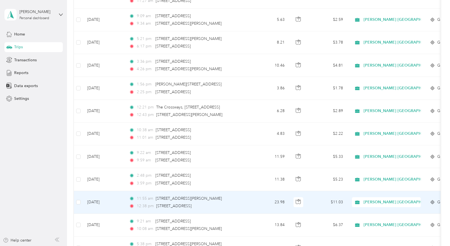
click at [255, 205] on td "23.98" at bounding box center [270, 202] width 37 height 23
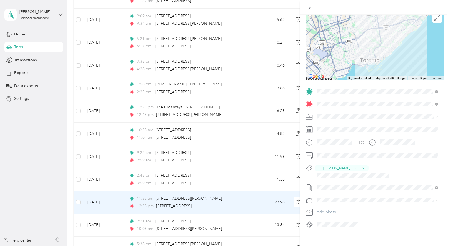
scroll to position [46, 0]
click at [303, 158] on form "Trip details Save This trip cannot be edited because it is either under review,…" at bounding box center [375, 100] width 150 height 256
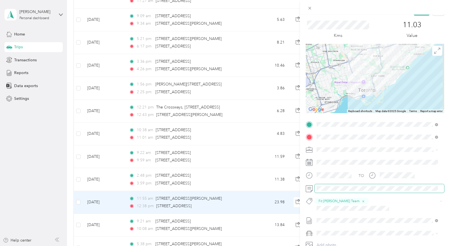
scroll to position [0, 0]
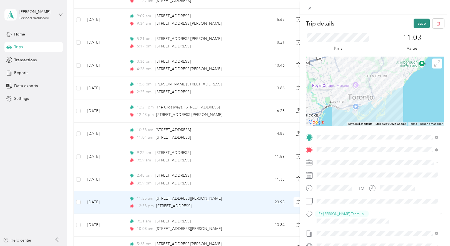
click at [415, 23] on button "Save" at bounding box center [421, 24] width 16 height 10
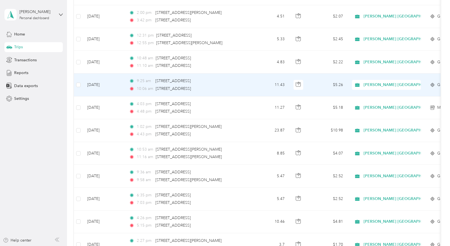
scroll to position [500, 0]
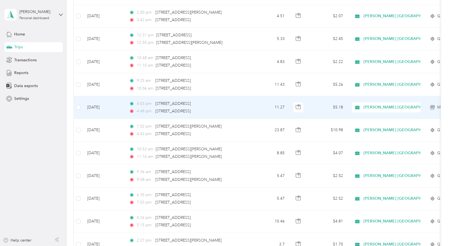
click at [260, 111] on td "11.27" at bounding box center [270, 107] width 37 height 23
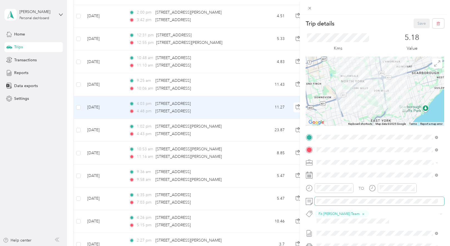
click at [311, 199] on div at bounding box center [375, 201] width 138 height 9
click at [416, 26] on button "Save" at bounding box center [421, 24] width 16 height 10
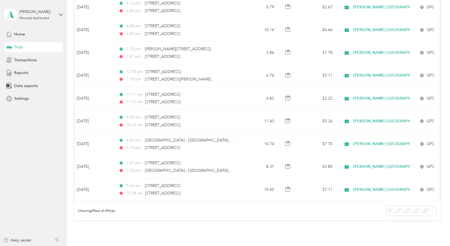
scroll to position [0, 11]
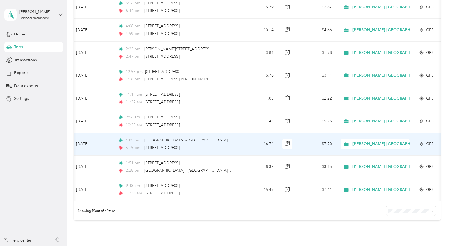
click at [403, 146] on span "[PERSON_NAME] [GEOGRAPHIC_DATA]" at bounding box center [389, 144] width 75 height 6
click at [299, 146] on td "$7.70" at bounding box center [316, 144] width 39 height 23
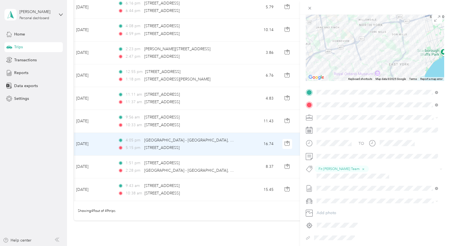
scroll to position [56, 0]
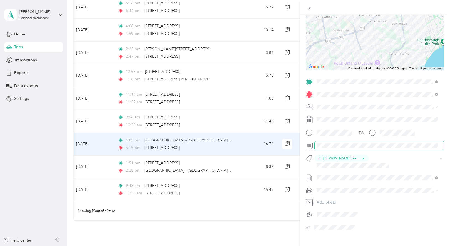
click at [310, 147] on div at bounding box center [375, 146] width 138 height 9
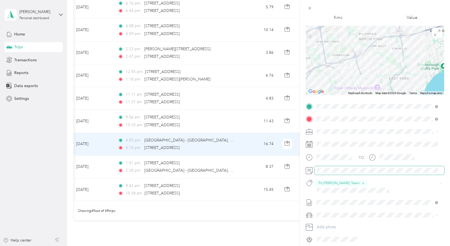
scroll to position [0, 0]
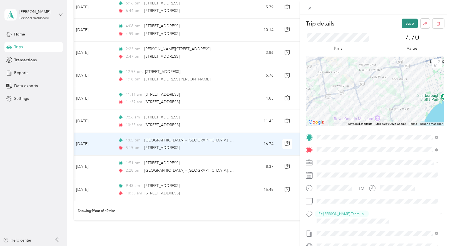
click at [407, 25] on button "Save" at bounding box center [409, 24] width 16 height 10
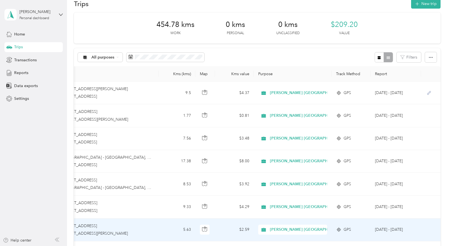
scroll to position [12, 0]
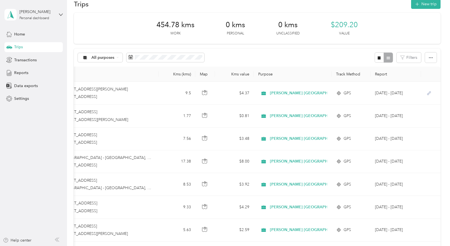
drag, startPoint x: 196, startPoint y: 6, endPoint x: 210, endPoint y: 4, distance: 14.7
click at [210, 4] on div "Trips New trip" at bounding box center [257, 4] width 366 height 12
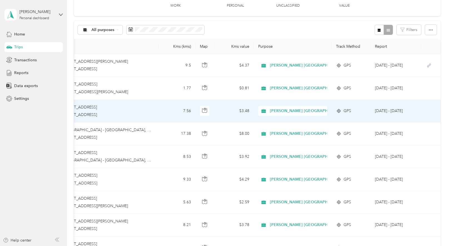
scroll to position [0, 0]
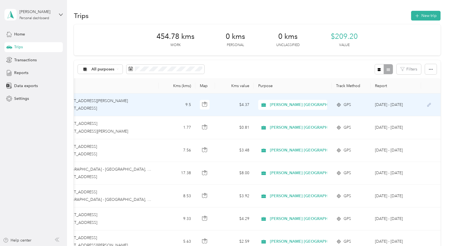
click at [155, 104] on td "2:54 pm 13 Leslie St, Toronto, ON M4M 3H9, Canada 4:44 pm 10 Edgecliff Golfway,…" at bounding box center [95, 105] width 128 height 23
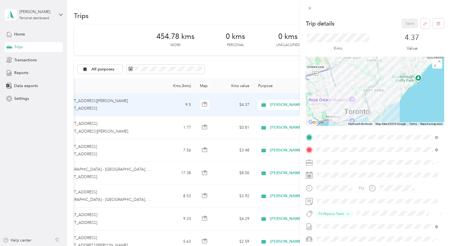
click at [201, 16] on div "Trip details Save This trip cannot be edited because it is either under review,…" at bounding box center [225, 123] width 450 height 246
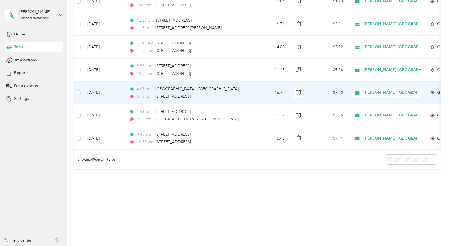
click at [248, 91] on td "4:05 pm North Park Plaza - Walmart, Brookhaven-Amesbury, ON M6L 1A4, Canada 5:1…" at bounding box center [188, 93] width 128 height 23
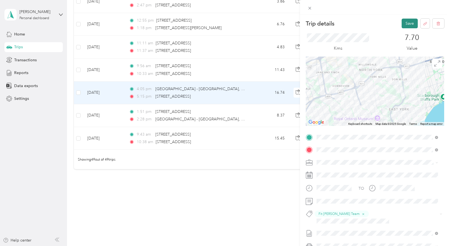
click at [406, 21] on button "Save" at bounding box center [409, 24] width 16 height 10
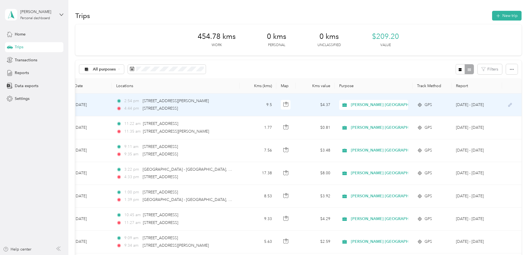
click at [296, 105] on td "$4.37" at bounding box center [315, 105] width 39 height 23
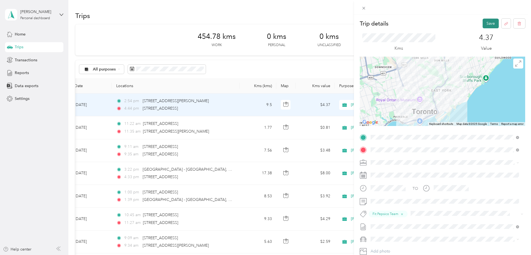
click at [449, 22] on button "Save" at bounding box center [490, 24] width 16 height 10
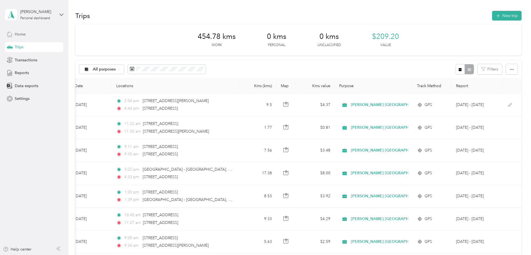
click at [23, 35] on span "Home" at bounding box center [20, 34] width 11 height 6
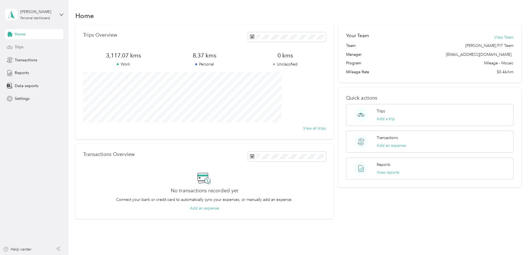
click at [18, 46] on span "Trips" at bounding box center [19, 47] width 9 height 6
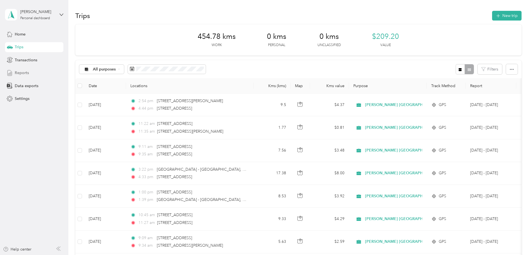
click at [28, 72] on span "Reports" at bounding box center [22, 73] width 14 height 6
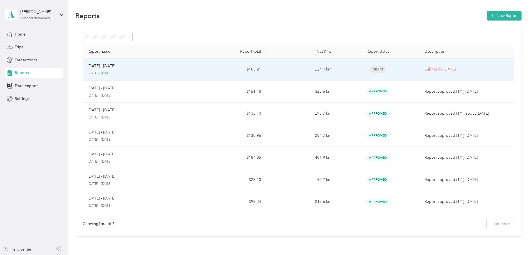
click at [214, 72] on td "$103.21" at bounding box center [230, 70] width 70 height 22
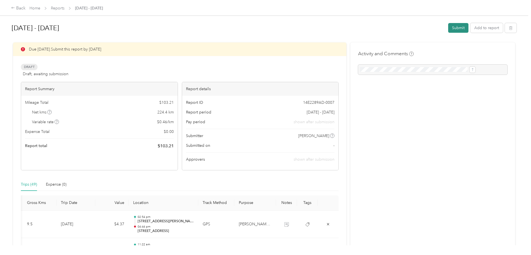
click at [448, 29] on button "Submit" at bounding box center [458, 28] width 20 height 10
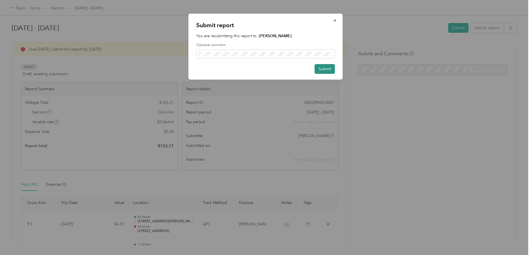
click at [328, 71] on button "Submit" at bounding box center [324, 69] width 20 height 10
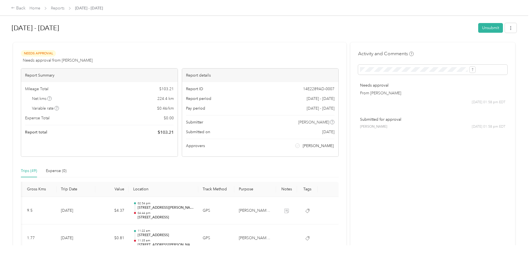
drag, startPoint x: 65, startPoint y: 9, endPoint x: 65, endPoint y: 13, distance: 4.4
click at [65, 12] on div "Back Home Reports Aug 1 - 31, 2025" at bounding box center [265, 8] width 531 height 16
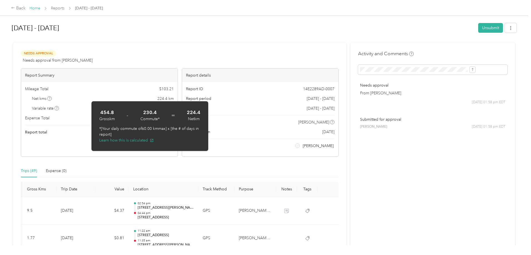
click at [40, 8] on link "Home" at bounding box center [34, 8] width 11 height 5
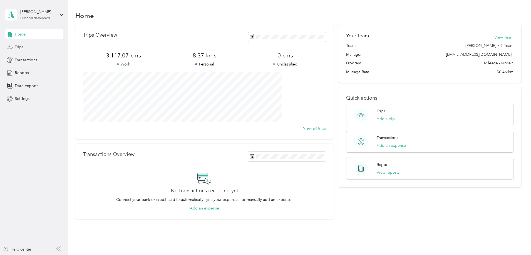
click at [23, 47] on span "Trips" at bounding box center [19, 47] width 9 height 6
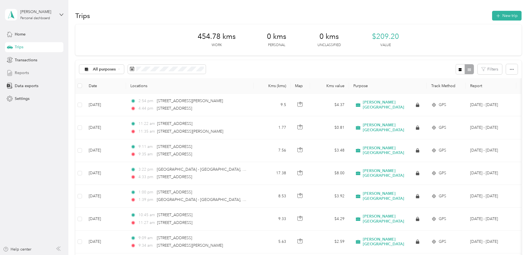
click at [20, 72] on span "Reports" at bounding box center [22, 73] width 14 height 6
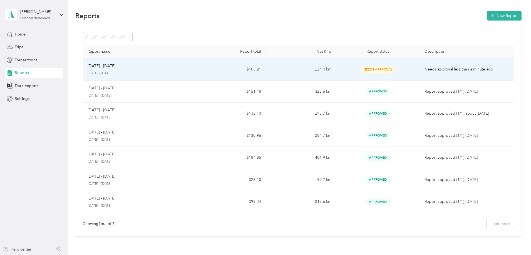
click at [284, 66] on td "224.4 km" at bounding box center [300, 70] width 70 height 22
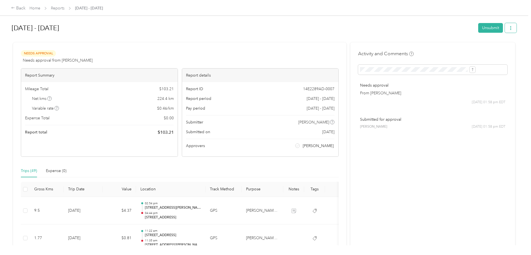
click at [449, 29] on icon "button" at bounding box center [510, 28] width 4 height 4
click at [446, 48] on span "Download" at bounding box center [449, 49] width 18 height 6
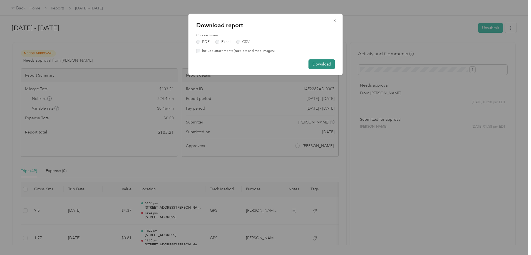
click at [323, 64] on button "Download" at bounding box center [321, 64] width 26 height 10
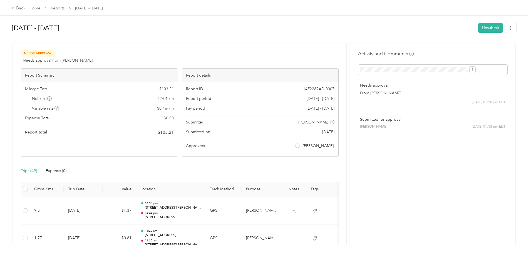
click at [200, 30] on h1 "[DATE] - [DATE]" at bounding box center [243, 27] width 462 height 13
click at [75, 5] on div "Back Home Reports Aug 1 - 31, 2025" at bounding box center [57, 8] width 92 height 7
click at [40, 9] on link "Home" at bounding box center [34, 8] width 11 height 5
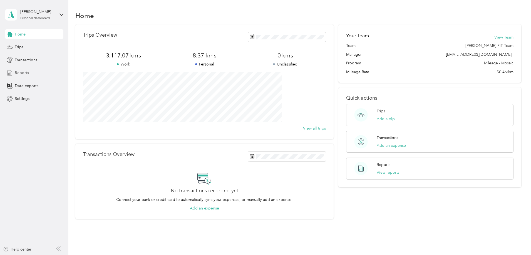
click at [30, 74] on div "Reports" at bounding box center [34, 73] width 58 height 10
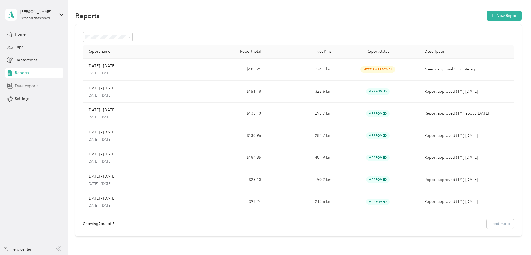
click at [31, 88] on span "Data exports" at bounding box center [27, 86] width 24 height 6
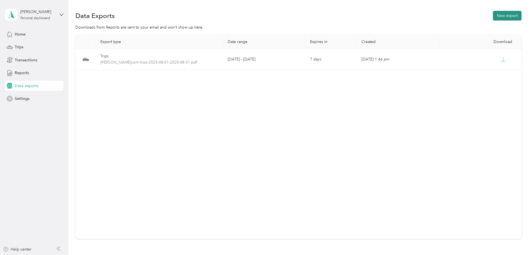
click at [449, 18] on button "New export" at bounding box center [507, 16] width 29 height 10
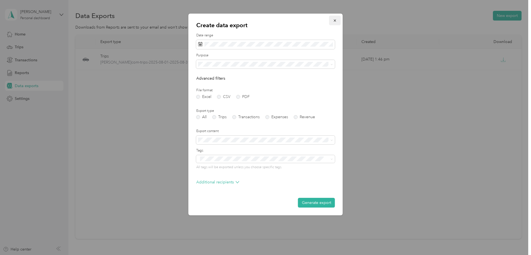
click at [335, 20] on icon "button" at bounding box center [335, 21] width 4 height 4
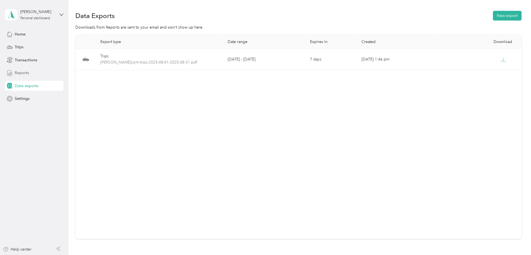
click at [24, 73] on span "Reports" at bounding box center [22, 73] width 14 height 6
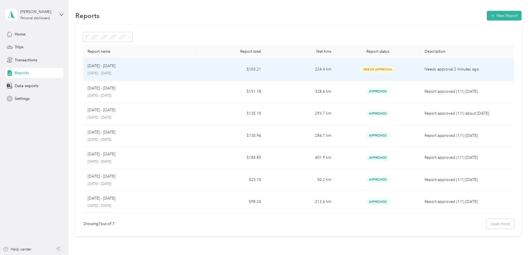
click at [273, 72] on td "224.4 km" at bounding box center [300, 70] width 70 height 22
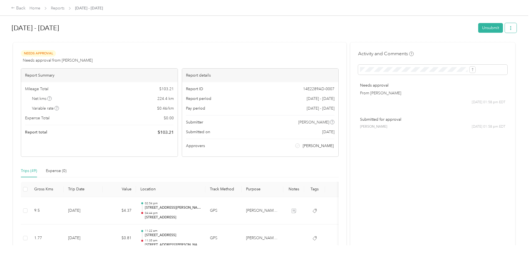
click at [449, 28] on icon "button" at bounding box center [510, 28] width 4 height 4
click at [449, 50] on span "Download" at bounding box center [449, 49] width 18 height 6
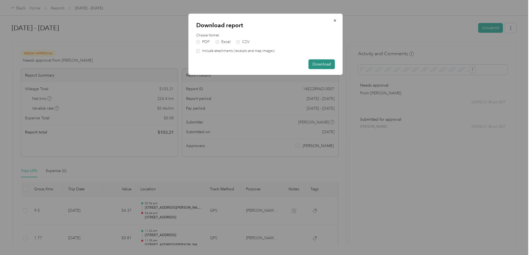
click at [326, 65] on button "Download" at bounding box center [321, 64] width 26 height 10
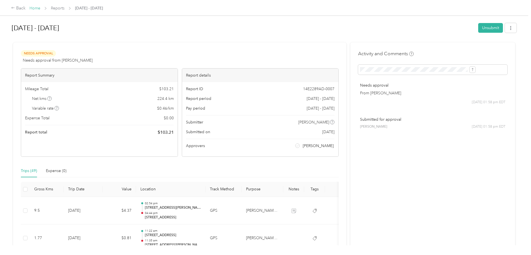
click at [40, 9] on link "Home" at bounding box center [34, 8] width 11 height 5
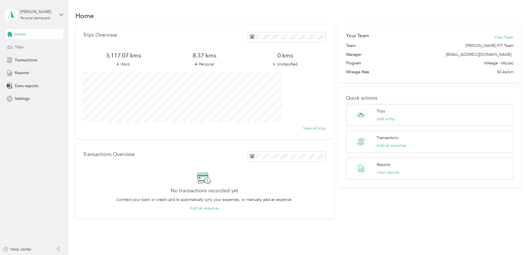
click at [19, 48] on span "Trips" at bounding box center [19, 47] width 9 height 6
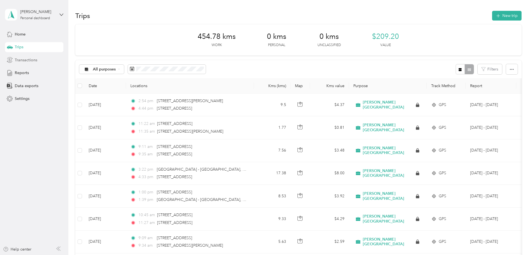
click at [25, 60] on span "Transactions" at bounding box center [26, 60] width 23 height 6
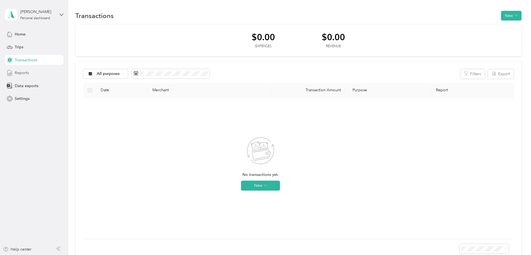
click at [28, 73] on span "Reports" at bounding box center [22, 73] width 14 height 6
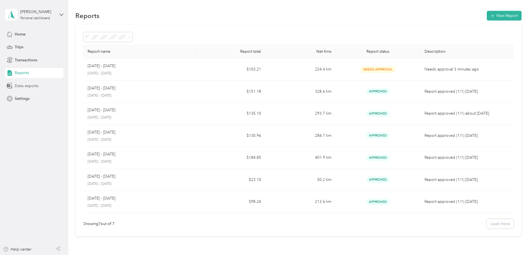
click at [31, 88] on span "Data exports" at bounding box center [27, 86] width 24 height 6
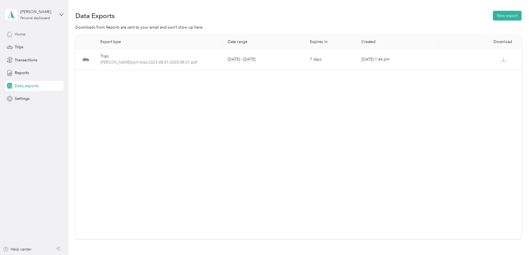
click at [24, 36] on span "Home" at bounding box center [20, 34] width 11 height 6
